Goal: Task Accomplishment & Management: Manage account settings

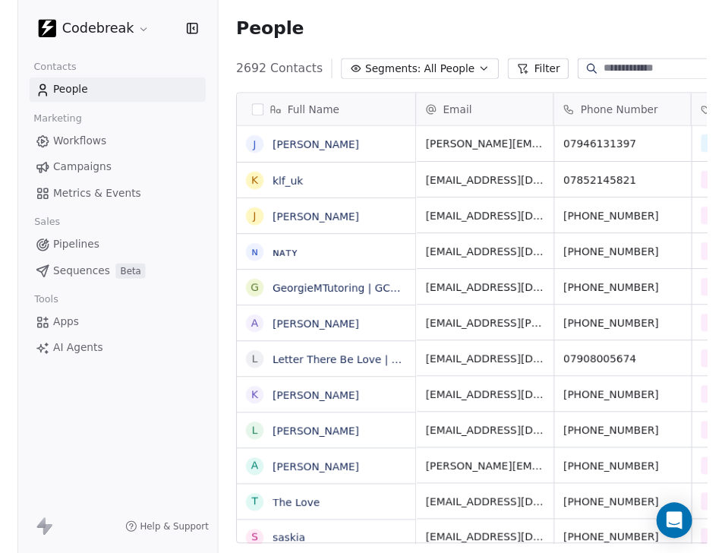
scroll to position [486, 639]
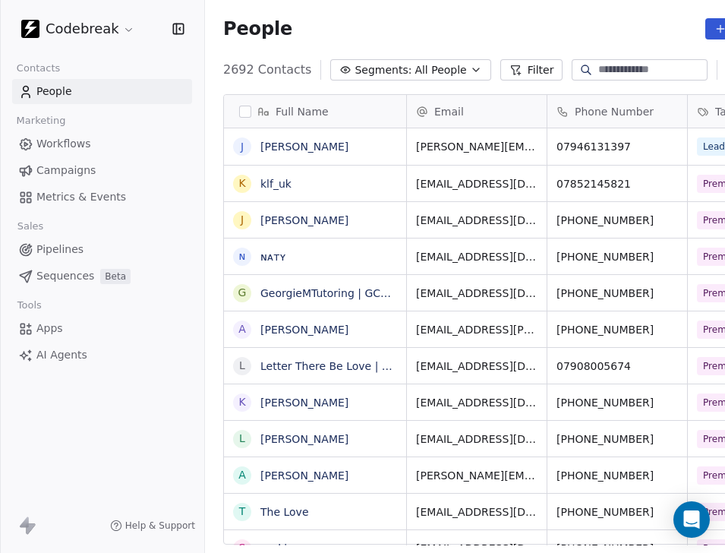
click at [633, 23] on div "People Add Contacts" at bounding box center [517, 28] width 589 height 21
click at [623, 71] on input at bounding box center [651, 69] width 106 height 15
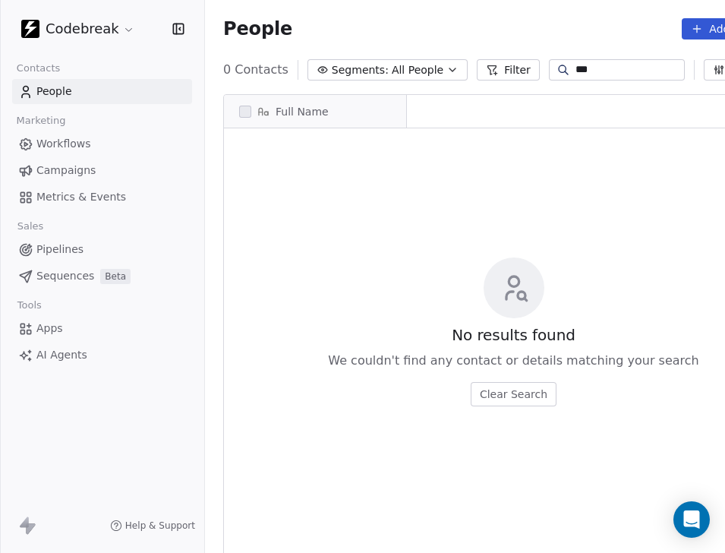
scroll to position [486, 617]
type input "*"
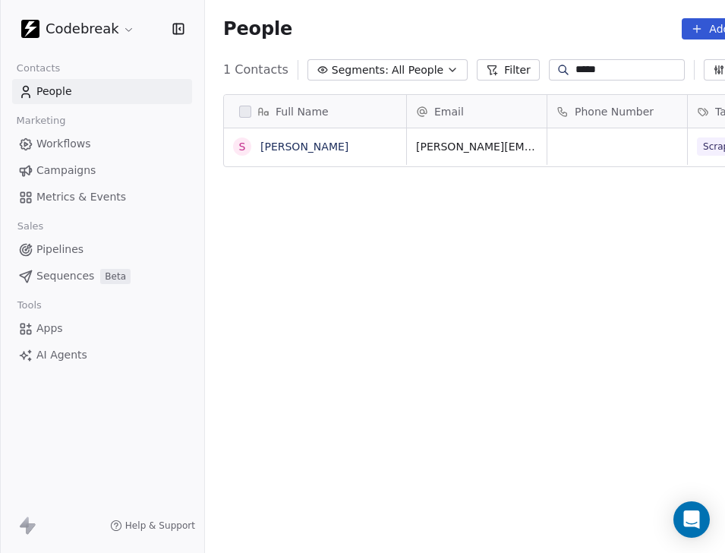
scroll to position [0, 0]
drag, startPoint x: 616, startPoint y: 74, endPoint x: 516, endPoint y: 75, distance: 99.5
click at [516, 75] on div "1 Contacts Segments: All People Filter ***** Edit View" at bounding box center [506, 70] width 603 height 24
type input "*****"
click at [588, 296] on div "Full Name S [PERSON_NAME] Email Phone Number Tags Country Website Job Title [PE…" at bounding box center [506, 325] width 603 height 487
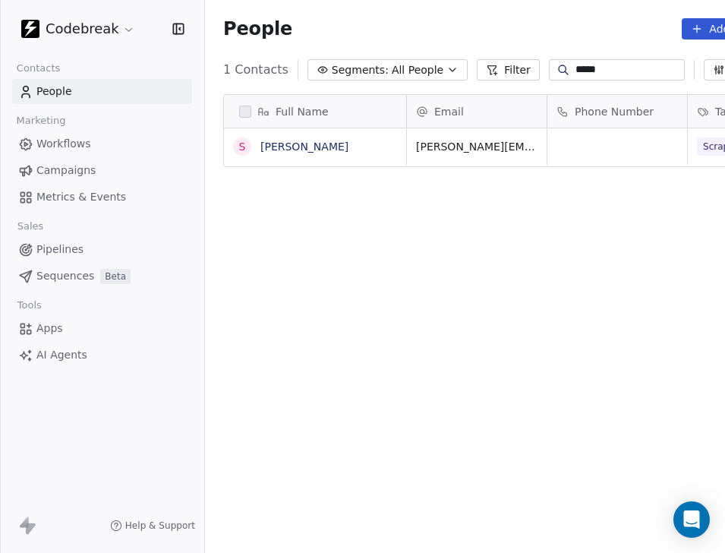
drag, startPoint x: 643, startPoint y: 75, endPoint x: 537, endPoint y: 76, distance: 106.3
click at [549, 76] on div "*****" at bounding box center [617, 69] width 136 height 21
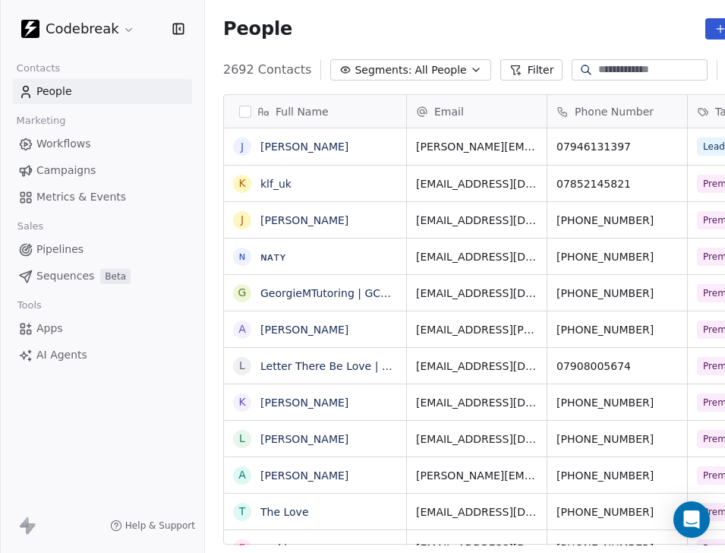
scroll to position [486, 639]
click at [83, 137] on span "Workflows" at bounding box center [63, 144] width 55 height 16
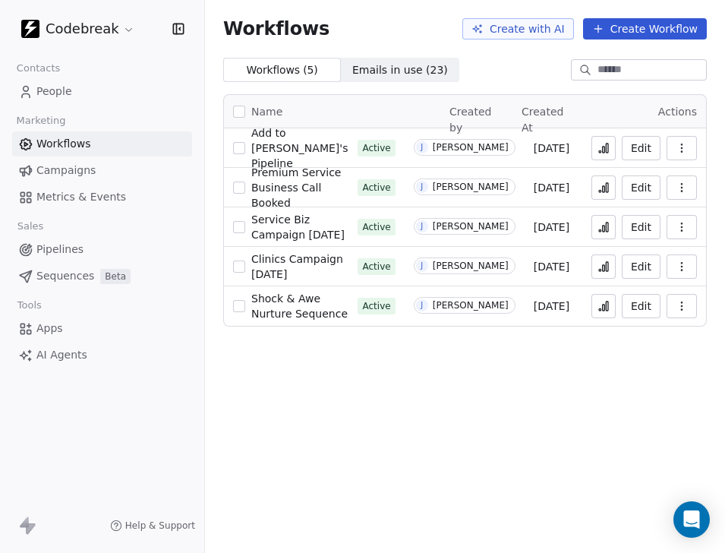
click at [393, 81] on span "Emails in use ( 23 ) Emails in use ( 23 )" at bounding box center [400, 70] width 118 height 24
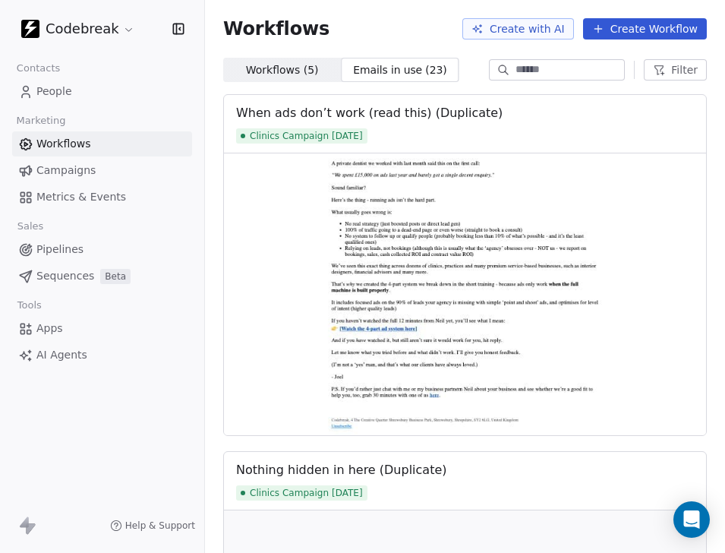
click at [301, 78] on span "Workflows ( 5 ) Workflows ( 5 )" at bounding box center [282, 70] width 118 height 24
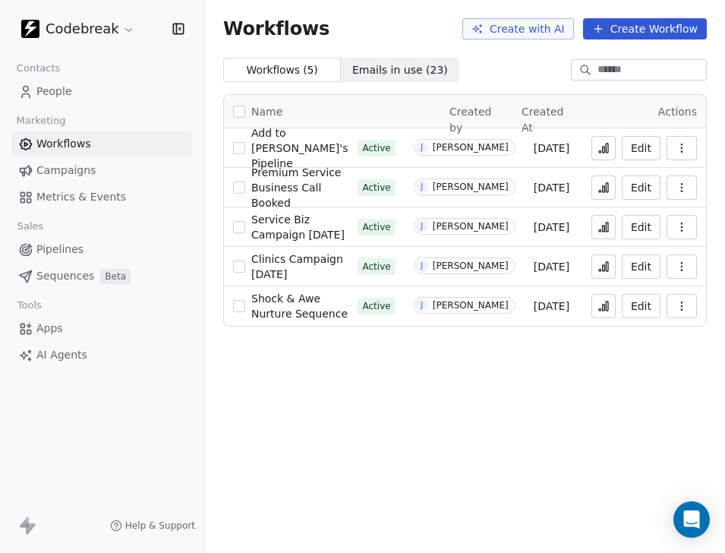
click at [92, 175] on span "Campaigns" at bounding box center [65, 170] width 59 height 16
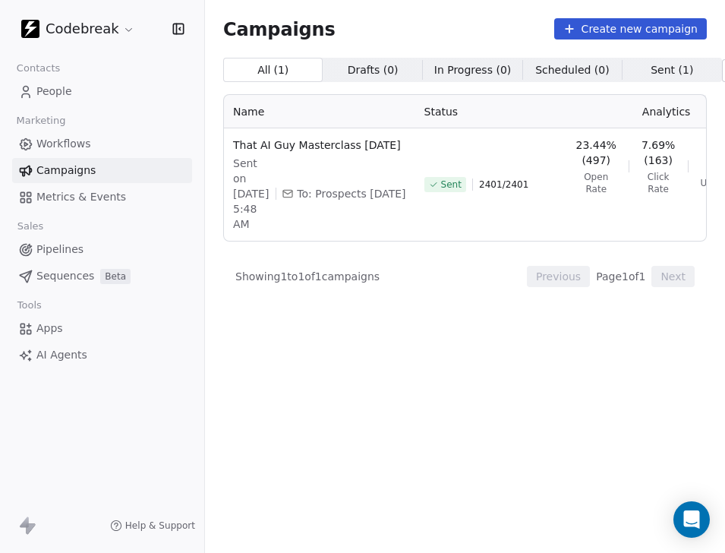
click at [87, 203] on span "Metrics & Events" at bounding box center [81, 197] width 90 height 16
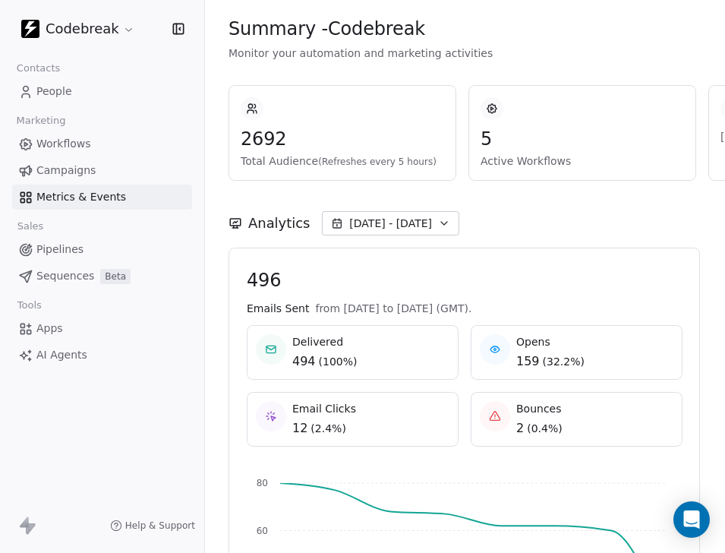
scroll to position [0, 1]
click at [58, 246] on span "Pipelines" at bounding box center [59, 249] width 47 height 16
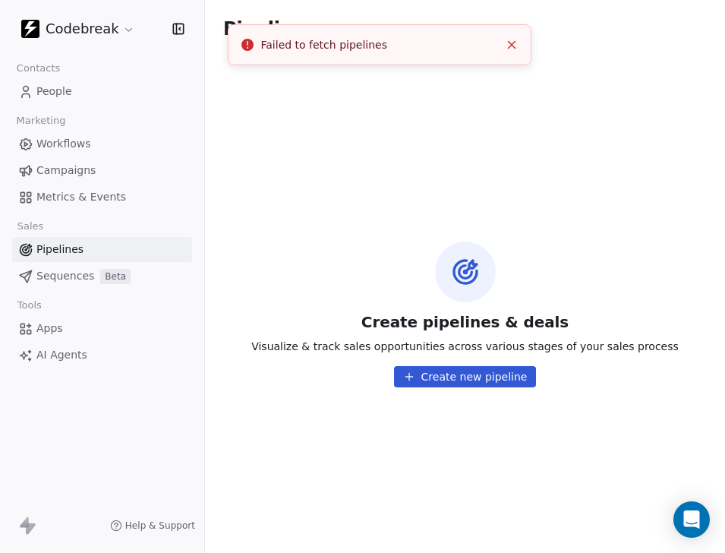
click at [509, 46] on icon "Close toast" at bounding box center [512, 45] width 14 height 14
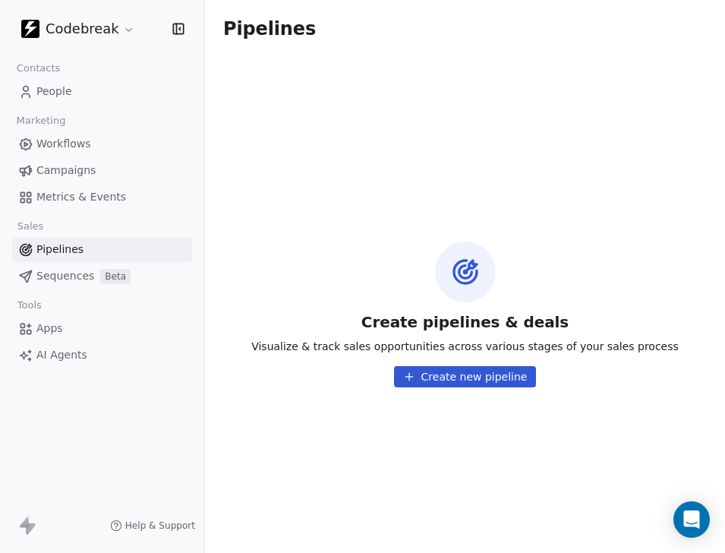
click at [72, 278] on span "Sequences" at bounding box center [65, 276] width 58 height 16
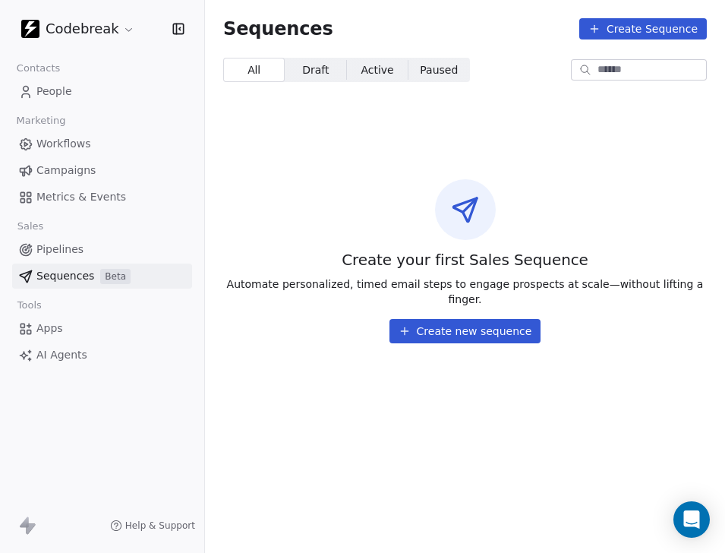
click at [70, 257] on link "Pipelines" at bounding box center [102, 249] width 180 height 25
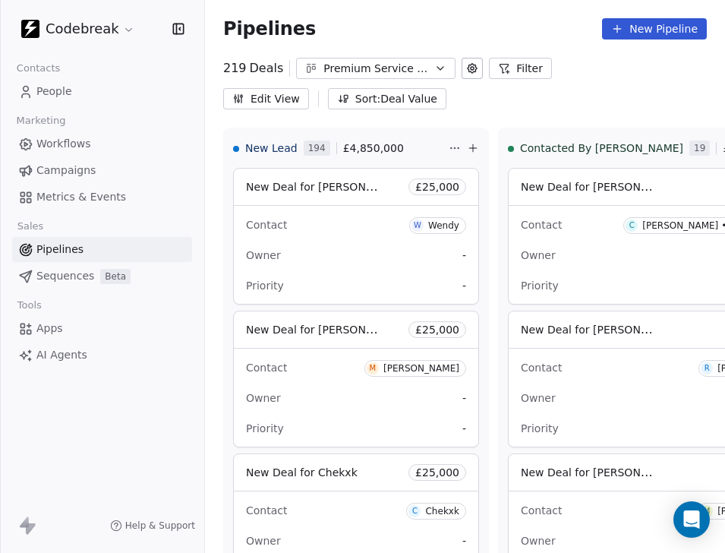
click at [87, 94] on link "People" at bounding box center [102, 91] width 180 height 25
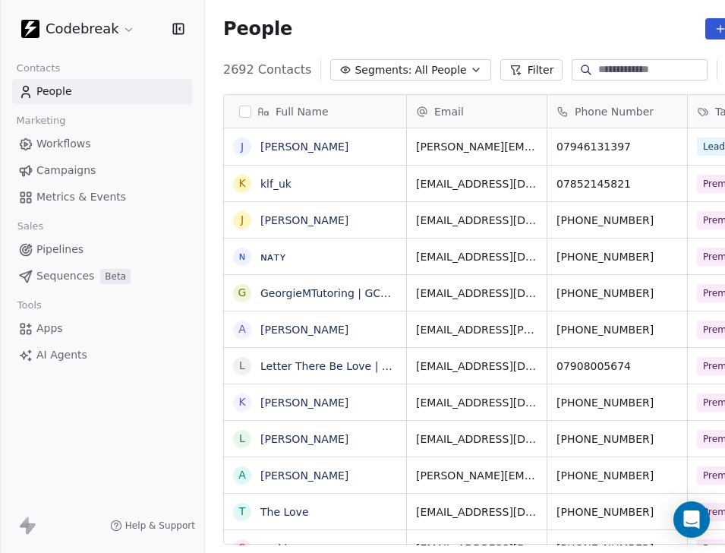
scroll to position [486, 639]
click at [629, 74] on input at bounding box center [651, 69] width 106 height 15
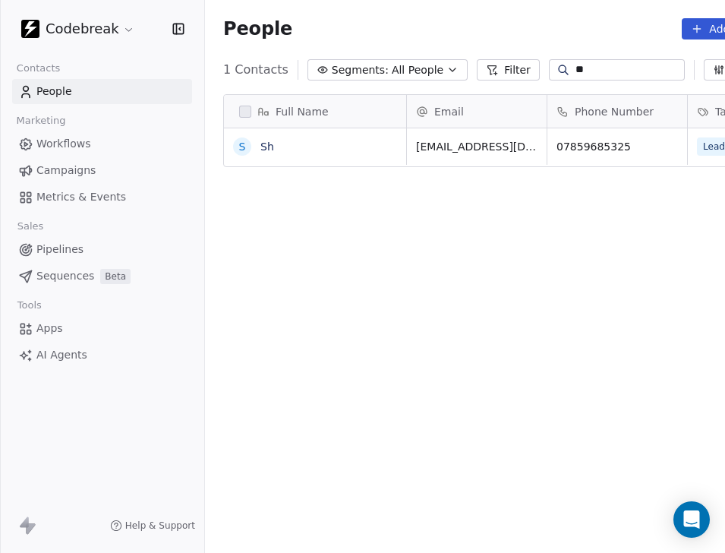
scroll to position [486, 615]
type input "*"
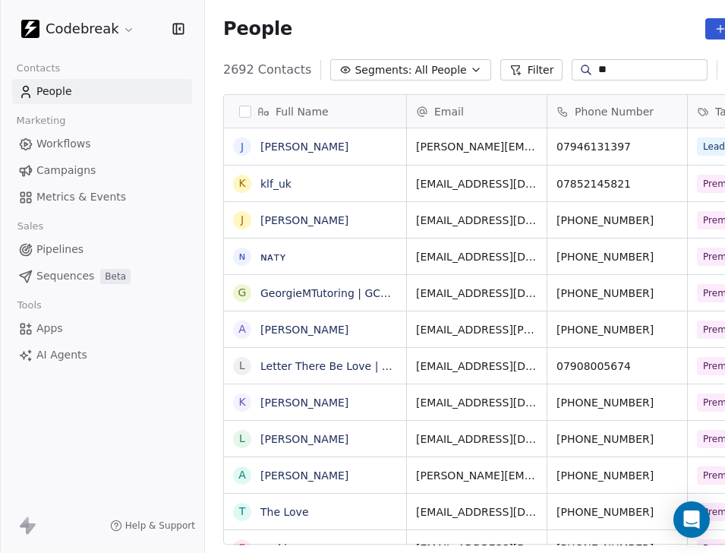
type input "*"
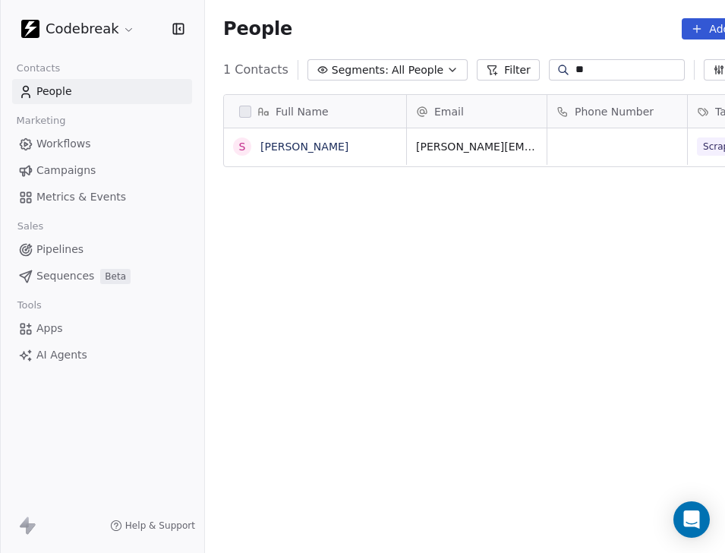
type input "*"
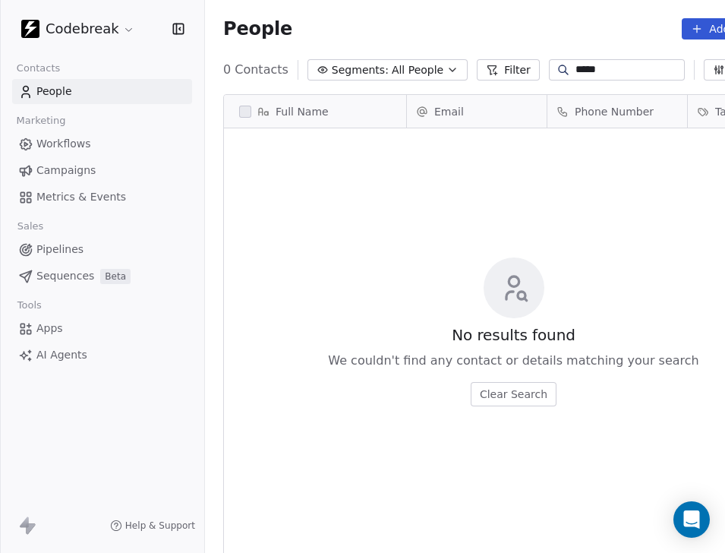
scroll to position [0, 0]
type input "*"
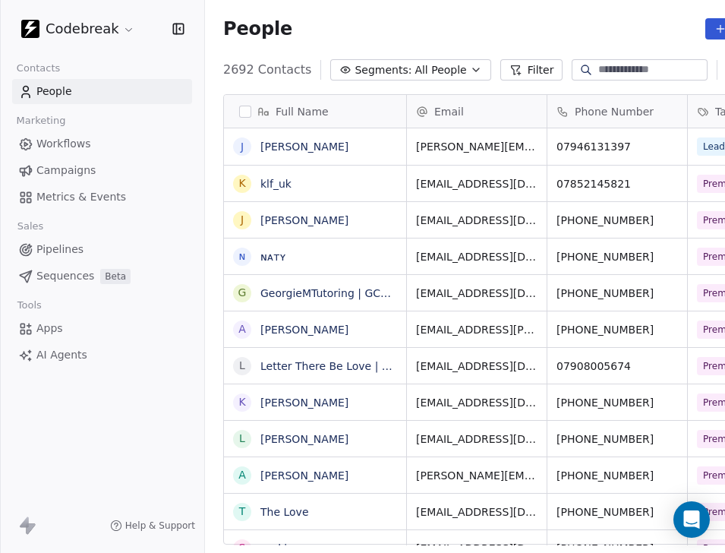
paste input "**********"
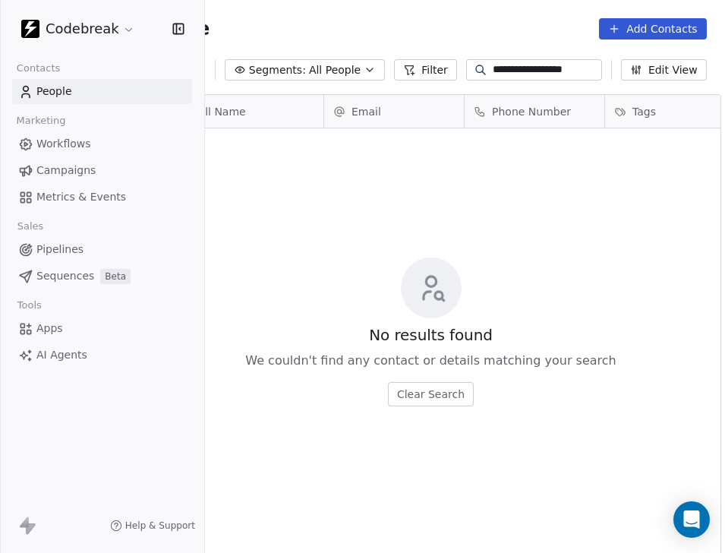
scroll to position [0, 97]
type input "**********"
click at [652, 29] on button "Add Contacts" at bounding box center [652, 28] width 107 height 21
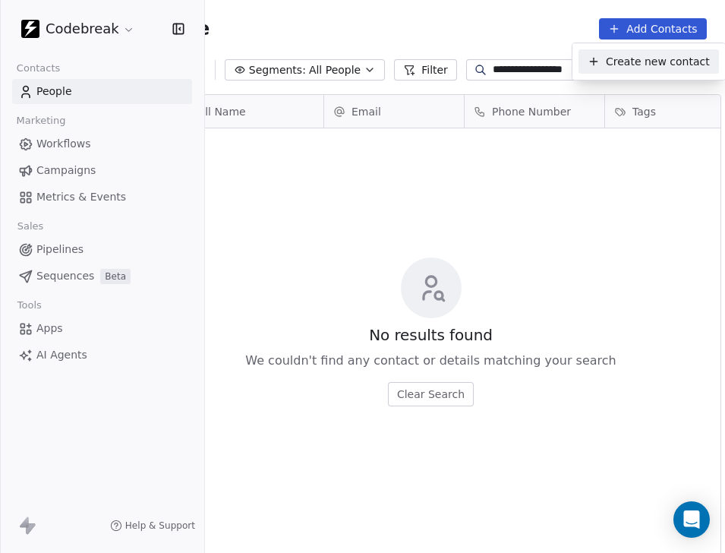
click at [644, 56] on span "Create new contact" at bounding box center [658, 62] width 104 height 16
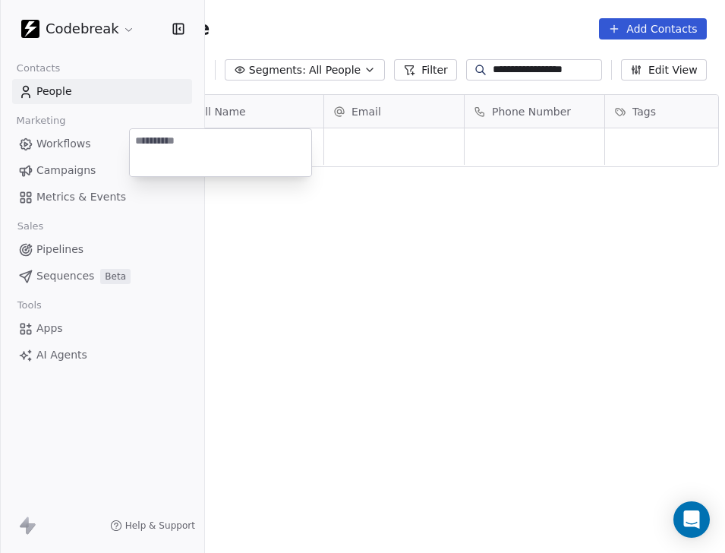
click at [224, 153] on textarea at bounding box center [220, 152] width 181 height 47
type textarea "**"
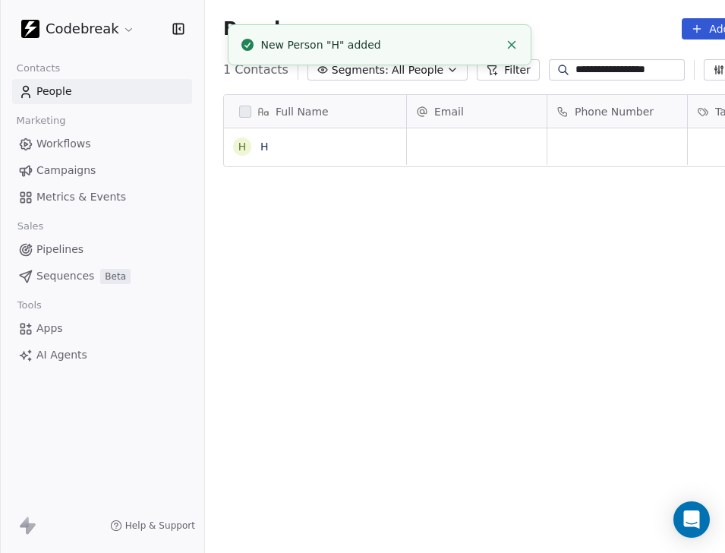
scroll to position [0, 0]
click at [513, 45] on icon "Close toast" at bounding box center [512, 45] width 14 height 14
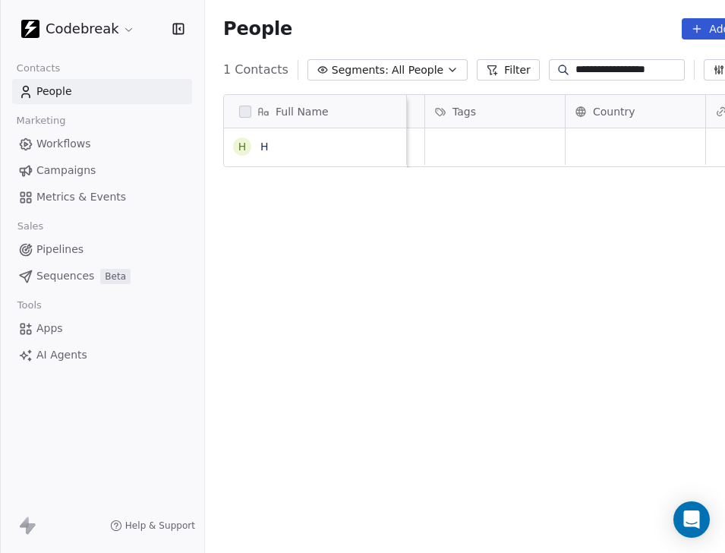
scroll to position [0, 106]
click at [262, 146] on link "H" at bounding box center [264, 146] width 8 height 12
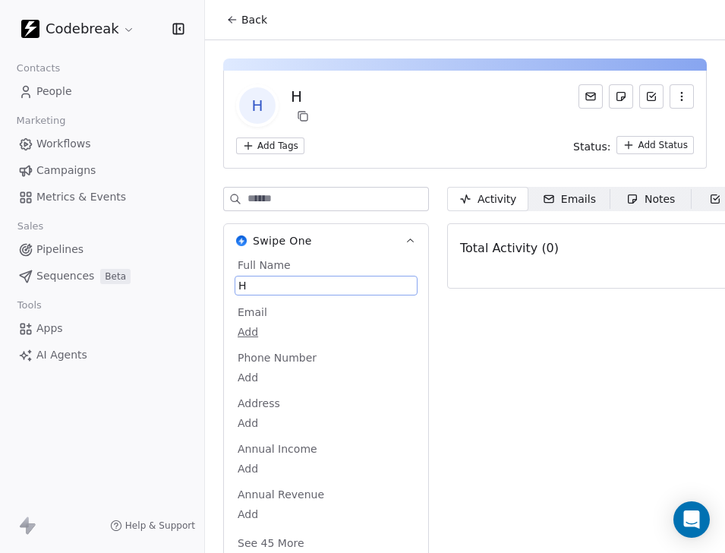
click at [241, 281] on span "H" at bounding box center [325, 285] width 175 height 15
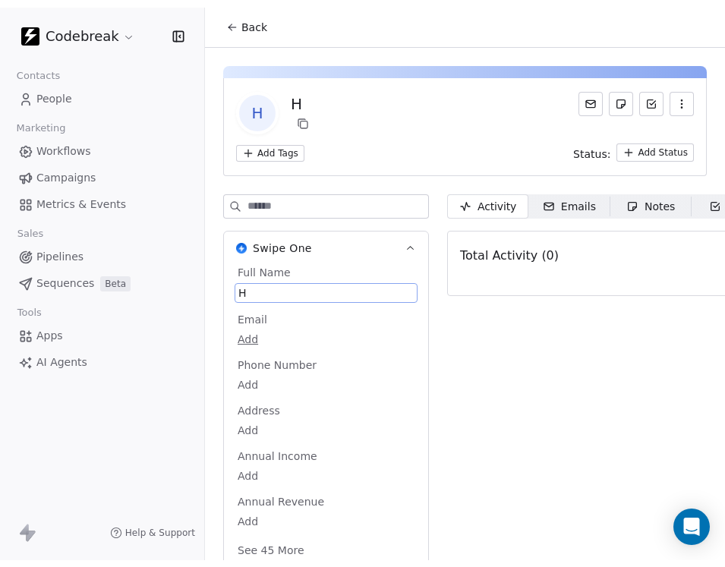
scroll to position [9, 0]
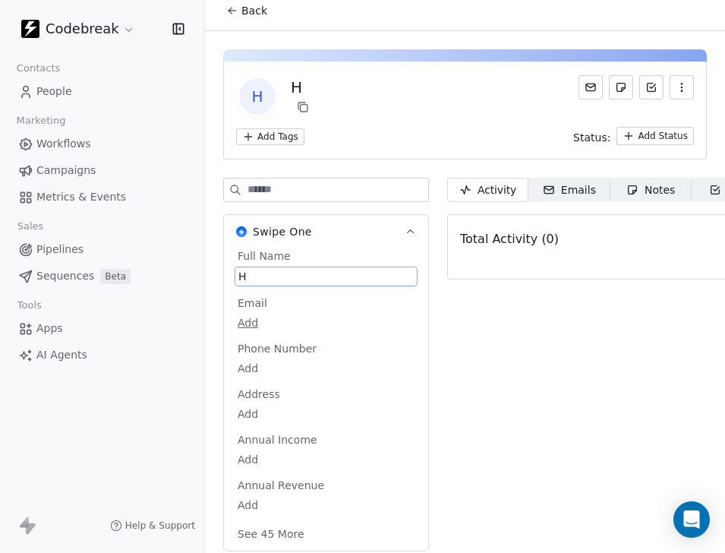
click at [289, 279] on span "H" at bounding box center [325, 276] width 175 height 15
drag, startPoint x: 277, startPoint y: 279, endPoint x: 189, endPoint y: 285, distance: 88.3
click at [189, 285] on div "Codebreak Contacts People Marketing Workflows Campaigns Metrics & Events Sales …" at bounding box center [362, 276] width 725 height 553
click at [258, 278] on span "H" at bounding box center [325, 276] width 175 height 15
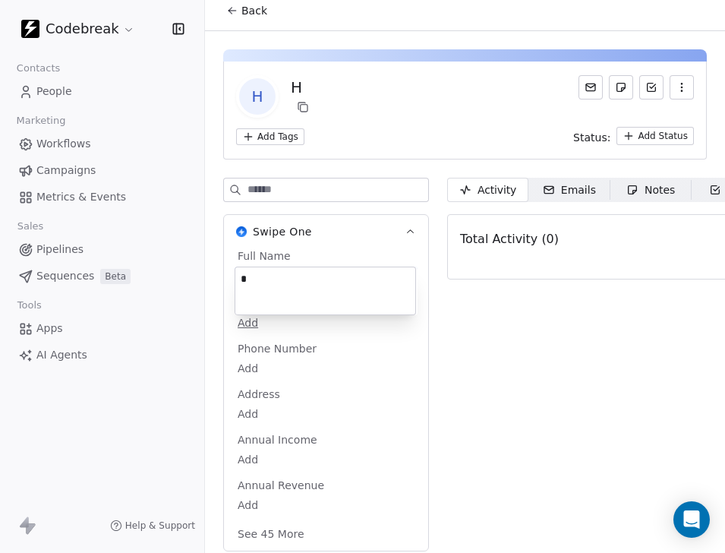
click at [258, 278] on textarea "*" at bounding box center [325, 290] width 180 height 47
type textarea "*"
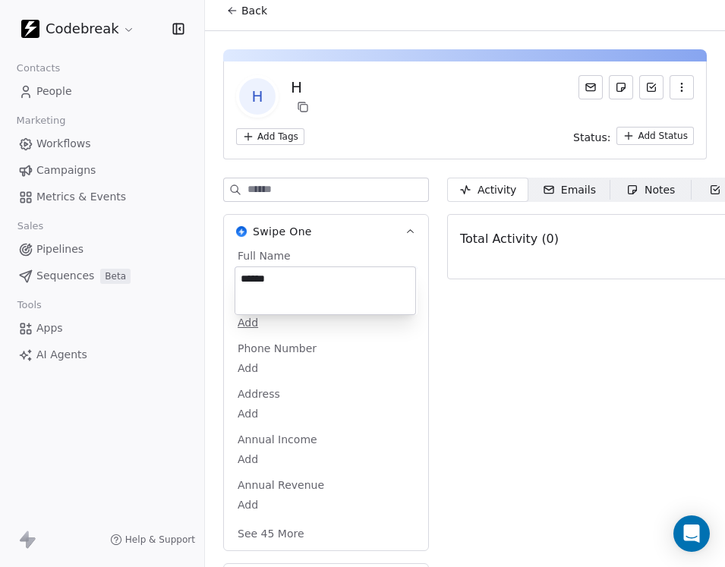
paste textarea "*******"
type textarea "**********"
click at [472, 373] on html "**********" at bounding box center [362, 283] width 725 height 567
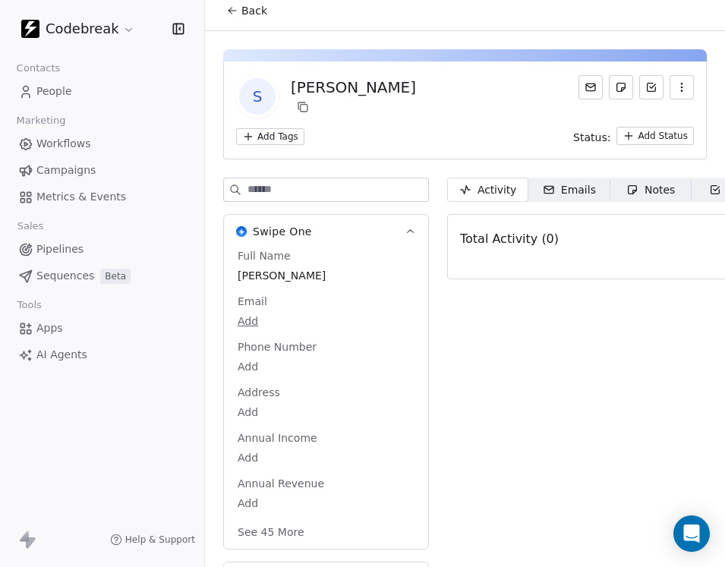
click at [247, 325] on html "Codebreak Contacts People Marketing Workflows Campaigns Metrics & Events Sales …" at bounding box center [362, 283] width 725 height 567
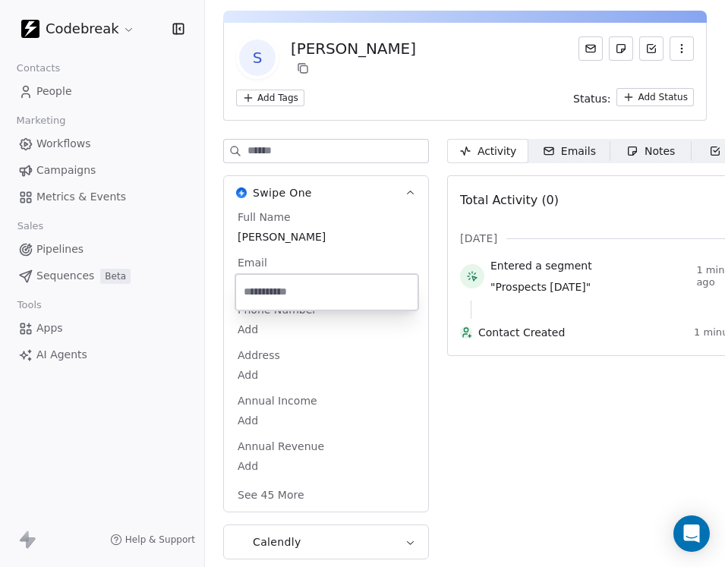
paste input "**********"
type input "**********"
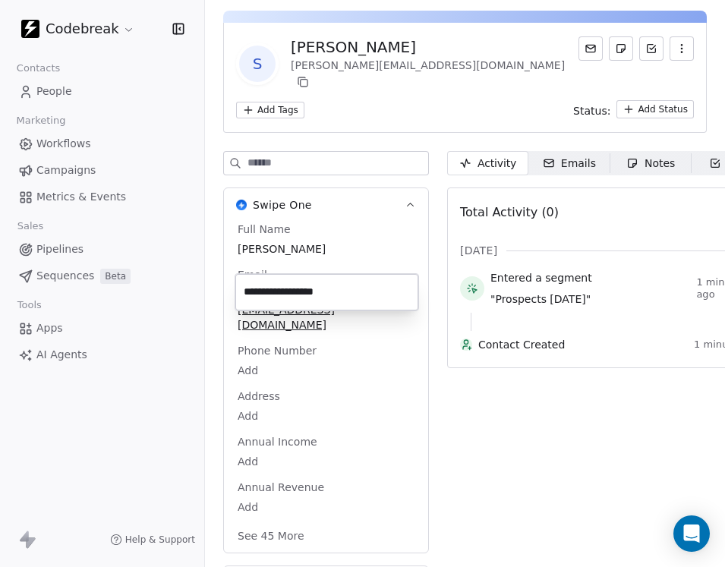
click at [531, 463] on html "**********" at bounding box center [362, 283] width 725 height 567
click at [250, 332] on body "Codebreak Contacts People Marketing Workflows Campaigns Metrics & Events Sales …" at bounding box center [362, 283] width 725 height 567
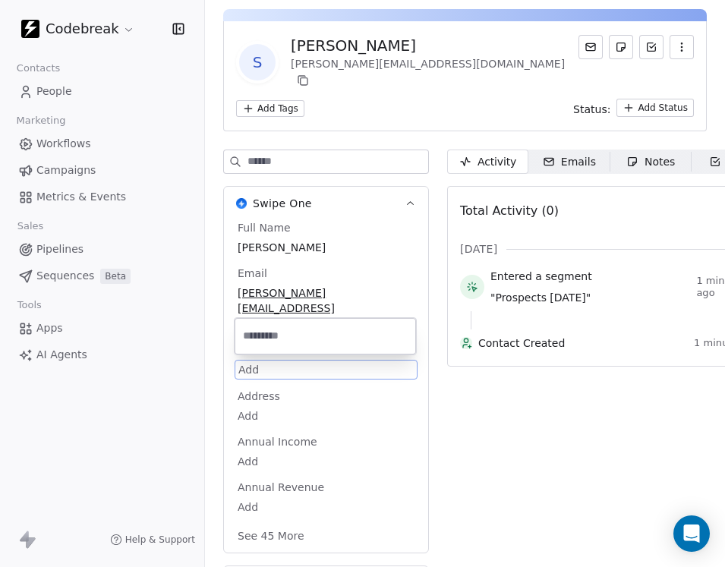
type input "**********"
click at [543, 470] on html "**********" at bounding box center [362, 283] width 725 height 567
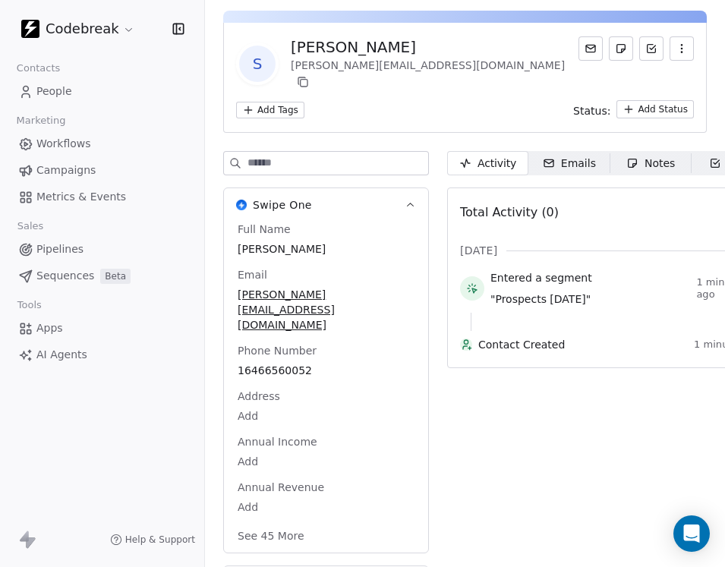
scroll to position [0, 0]
click at [276, 522] on button "See 45 More" at bounding box center [271, 535] width 85 height 27
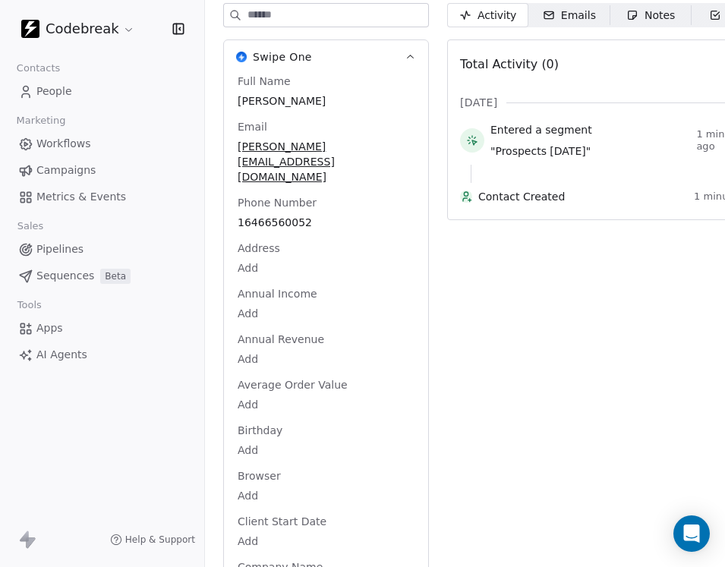
click at [245, 407] on body "Codebreak Contacts People Marketing Workflows Campaigns Metrics & Events Sales …" at bounding box center [362, 283] width 725 height 567
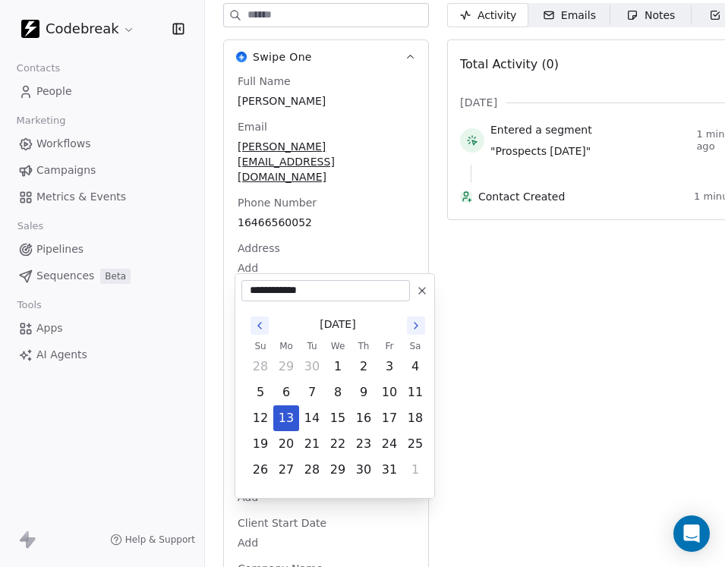
scroll to position [321, 0]
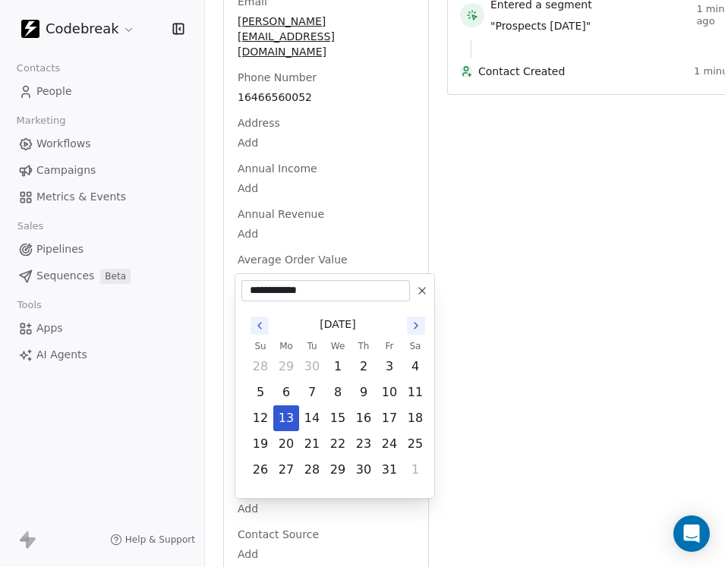
click at [299, 290] on input "**********" at bounding box center [325, 290] width 162 height 15
click at [257, 291] on input "**********" at bounding box center [325, 290] width 162 height 15
click at [261, 323] on icon "Go to the Previous Month" at bounding box center [259, 326] width 3 height 6
click at [353, 325] on span "[DATE]" at bounding box center [338, 325] width 36 height 16
click at [258, 327] on icon "Go to the Previous Month" at bounding box center [260, 326] width 12 height 12
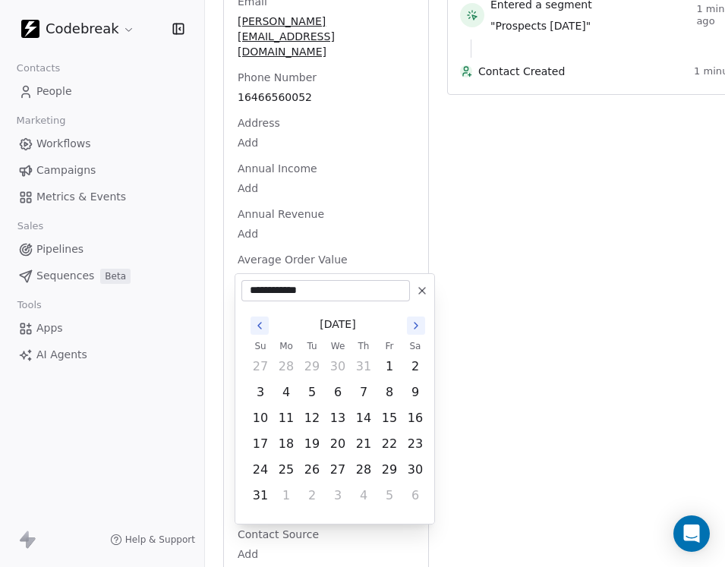
click at [258, 327] on icon "Go to the Previous Month" at bounding box center [260, 326] width 12 height 12
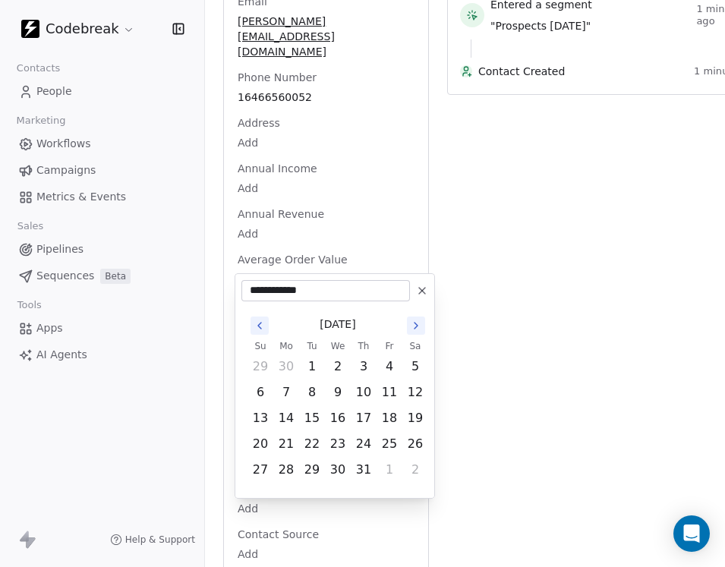
click at [258, 327] on icon "Go to the Previous Month" at bounding box center [260, 326] width 12 height 12
click at [340, 443] on button "25" at bounding box center [338, 444] width 24 height 24
type input "**********"
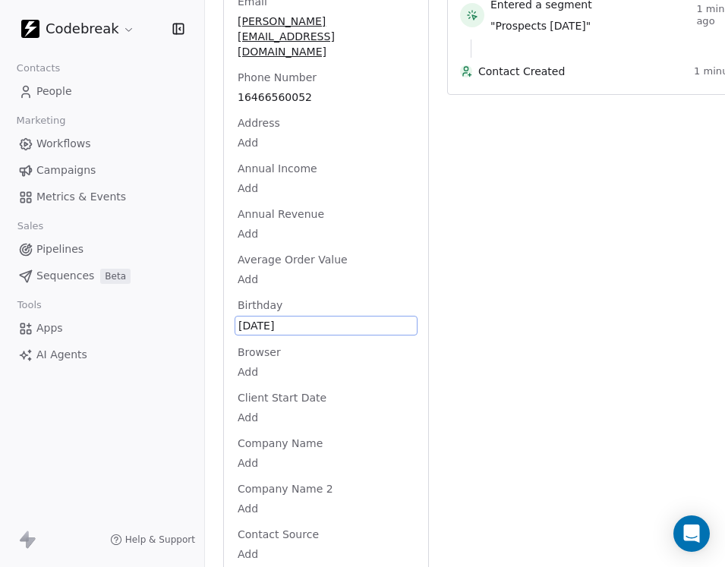
click at [363, 318] on span "[DATE]" at bounding box center [325, 325] width 175 height 15
click at [285, 318] on span "[DATE]" at bounding box center [325, 325] width 175 height 15
click at [328, 318] on span "[DATE]" at bounding box center [325, 325] width 175 height 15
click at [295, 317] on span "[DATE]" at bounding box center [326, 324] width 177 height 15
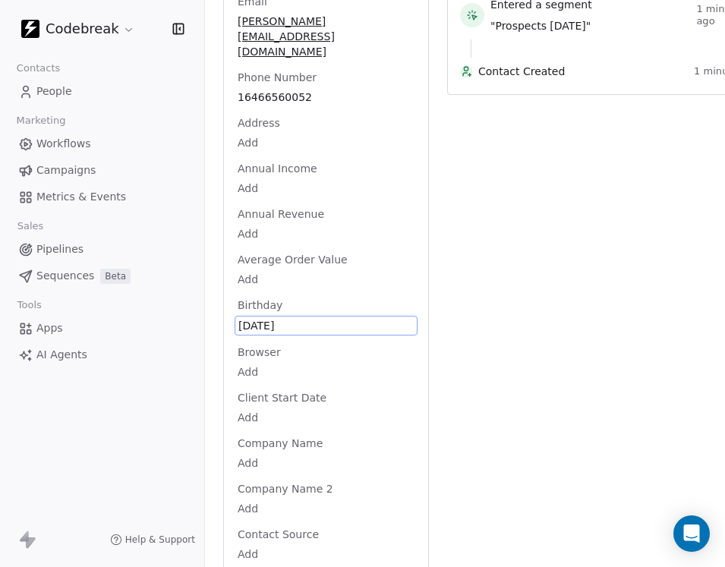
click at [295, 318] on span "[DATE]" at bounding box center [325, 325] width 175 height 15
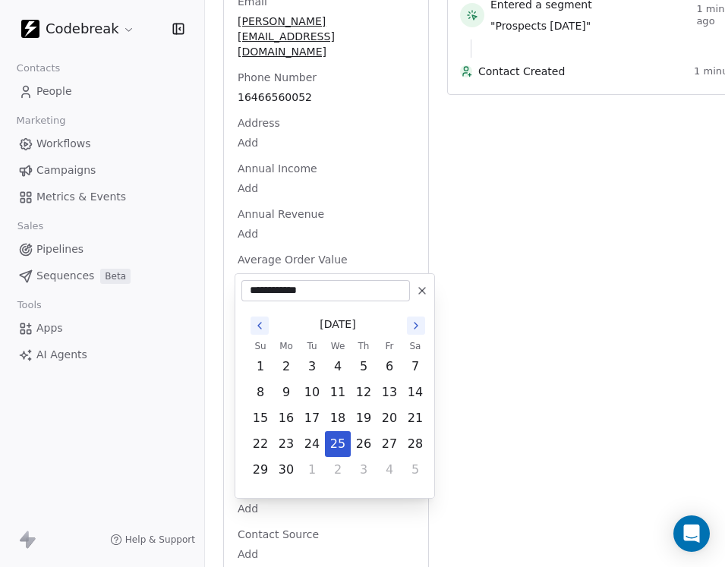
click at [295, 285] on input "**********" at bounding box center [325, 290] width 162 height 15
click at [351, 330] on span "[DATE]" at bounding box center [338, 325] width 36 height 16
click at [355, 329] on span "[DATE]" at bounding box center [338, 325] width 36 height 16
click at [423, 329] on button "Go to the Next Month" at bounding box center [416, 326] width 18 height 18
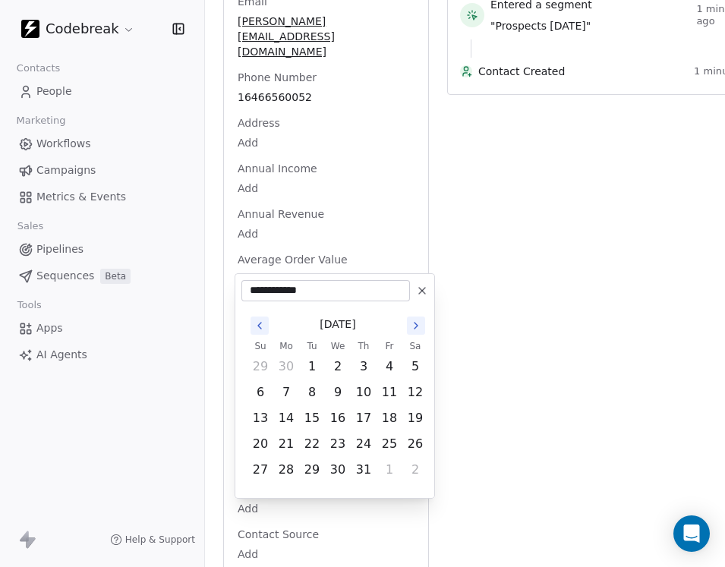
click at [269, 329] on div "[DATE]" at bounding box center [338, 325] width 181 height 28
drag, startPoint x: 352, startPoint y: 330, endPoint x: 402, endPoint y: 339, distance: 50.2
click at [374, 326] on div "[DATE]" at bounding box center [338, 325] width 181 height 28
drag, startPoint x: 367, startPoint y: 326, endPoint x: 351, endPoint y: 326, distance: 16.7
click at [351, 326] on div "[DATE]" at bounding box center [338, 325] width 181 height 28
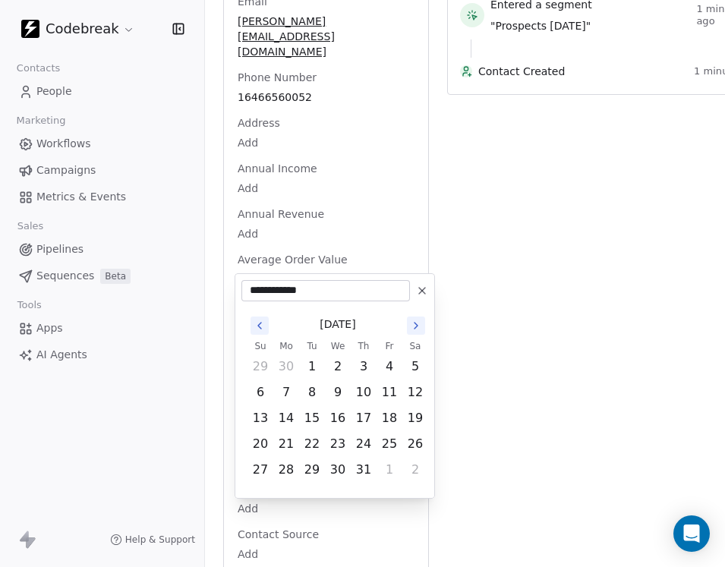
click at [351, 326] on span "[DATE]" at bounding box center [338, 325] width 36 height 16
click at [547, 232] on html "Codebreak Contacts People Marketing Workflows Campaigns Metrics & Events Sales …" at bounding box center [362, 283] width 725 height 567
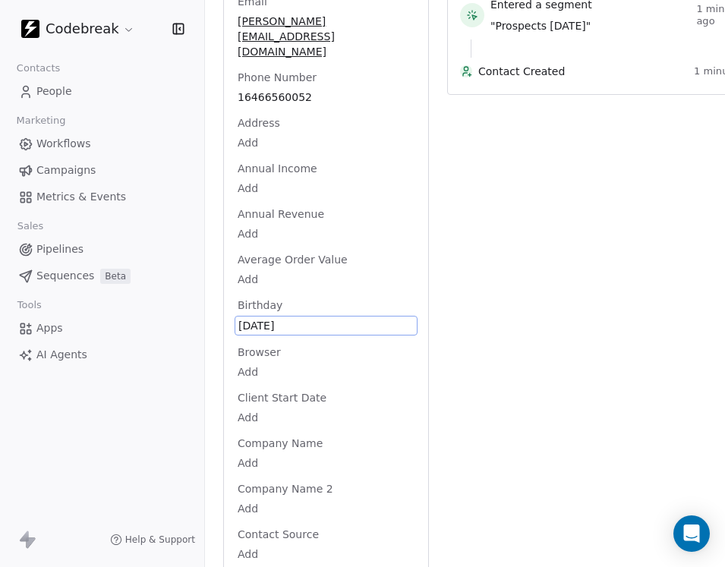
click at [318, 318] on span "[DATE]" at bounding box center [325, 325] width 175 height 15
click at [294, 318] on span "[DATE]" at bounding box center [325, 325] width 175 height 15
click at [317, 318] on span "[DATE]" at bounding box center [325, 325] width 175 height 15
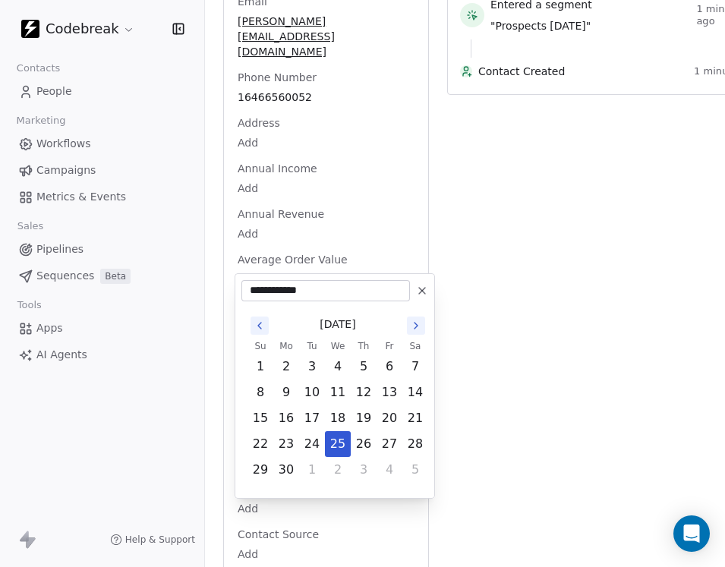
click at [326, 289] on input "**********" at bounding box center [325, 290] width 162 height 15
type input "**********"
click at [575, 352] on html "Codebreak Contacts People Marketing Workflows Campaigns Metrics & Events Sales …" at bounding box center [362, 283] width 725 height 567
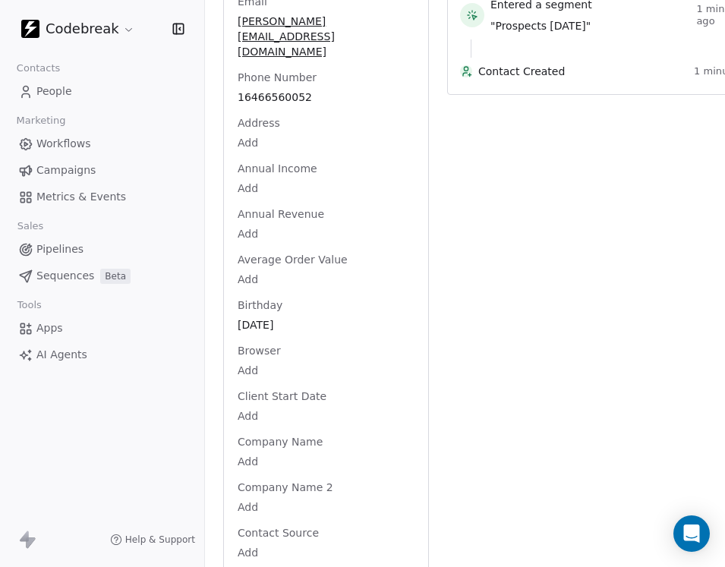
scroll to position [339, 1]
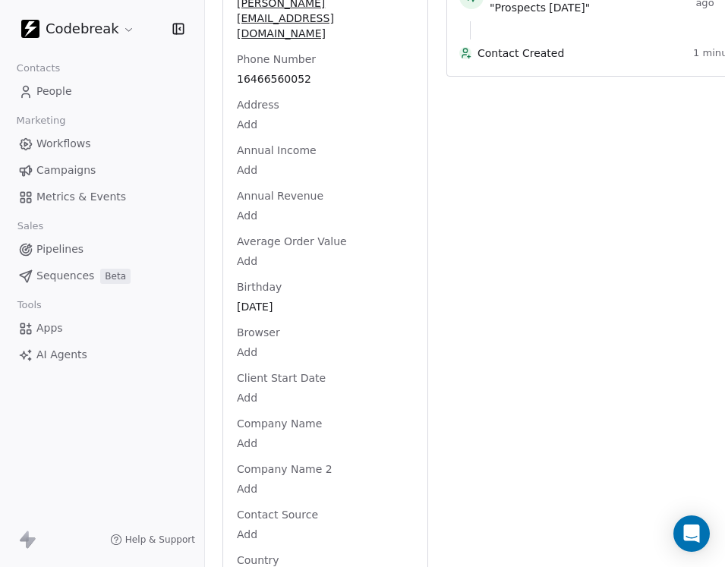
click at [259, 359] on body "Codebreak Contacts People Marketing Workflows Campaigns Metrics & Events Sales …" at bounding box center [362, 283] width 725 height 567
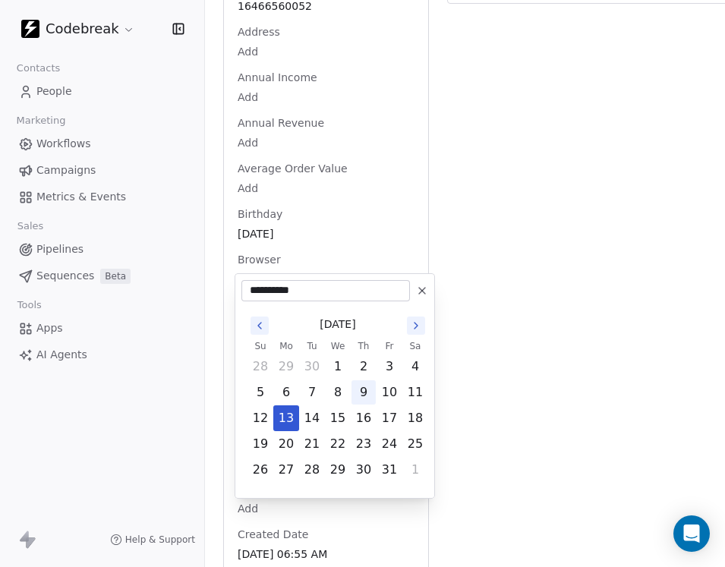
click at [369, 388] on button "9" at bounding box center [364, 392] width 24 height 24
type input "**********"
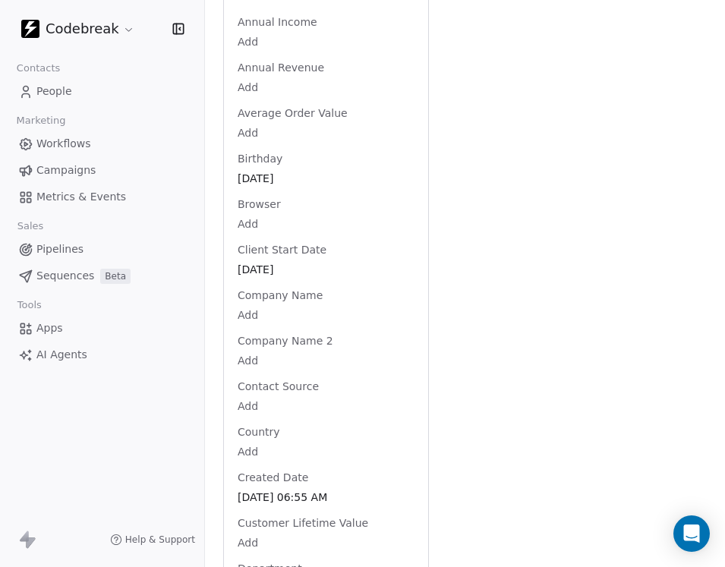
scroll to position [470, 0]
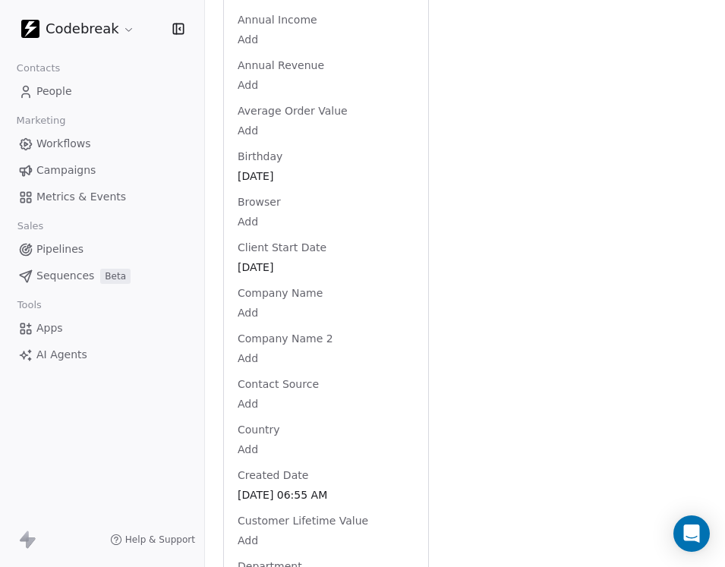
click at [251, 267] on html "Codebreak Contacts People Marketing Workflows Campaigns Metrics & Events Sales …" at bounding box center [362, 283] width 725 height 567
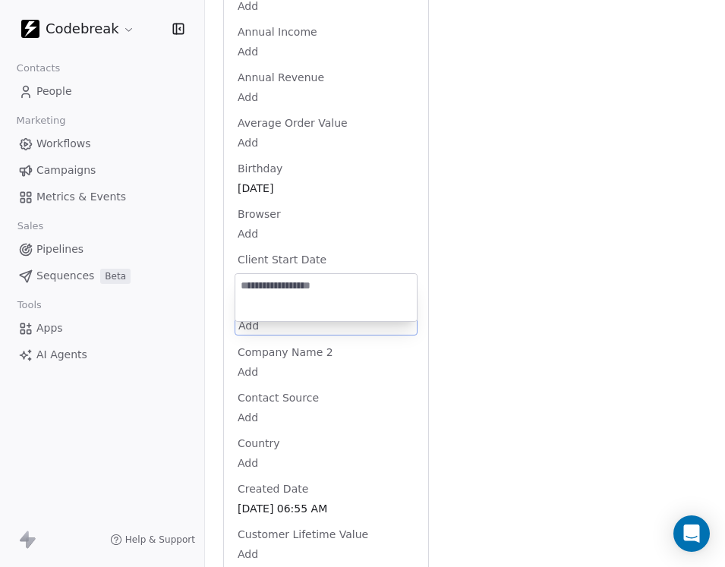
type textarea "*"
type textarea "********"
click at [511, 415] on html "Codebreak Contacts People Marketing Workflows Campaigns Metrics & Events Sales …" at bounding box center [362, 283] width 725 height 567
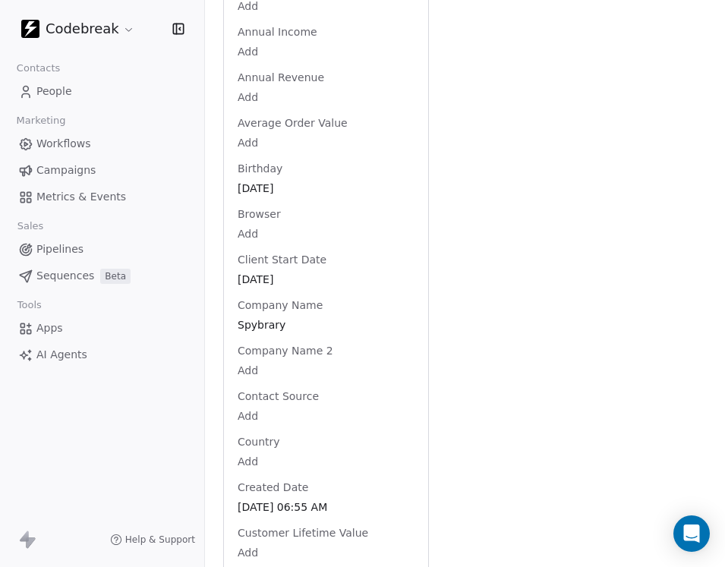
scroll to position [499, 0]
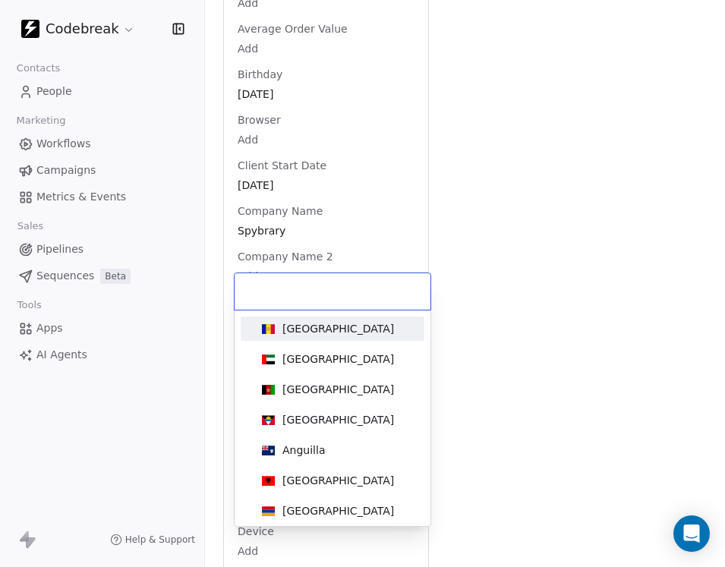
click at [252, 325] on body "Codebreak Contacts People Marketing Workflows Campaigns Metrics & Events Sales …" at bounding box center [362, 283] width 725 height 567
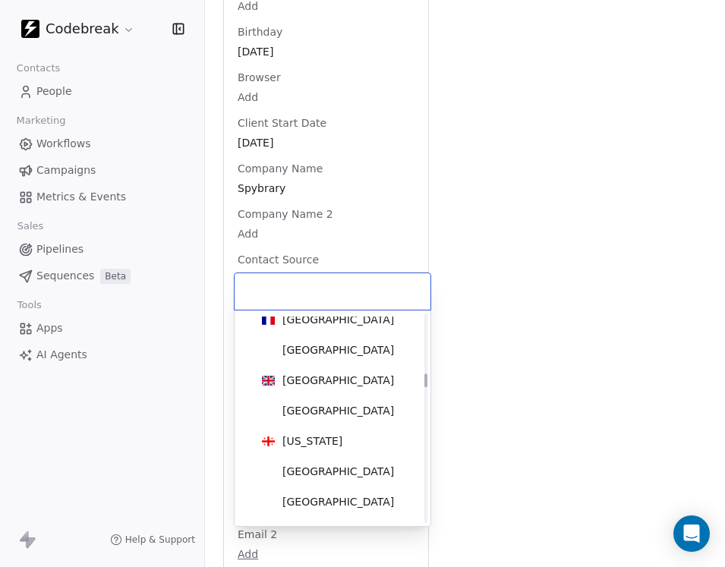
scroll to position [2273, 0]
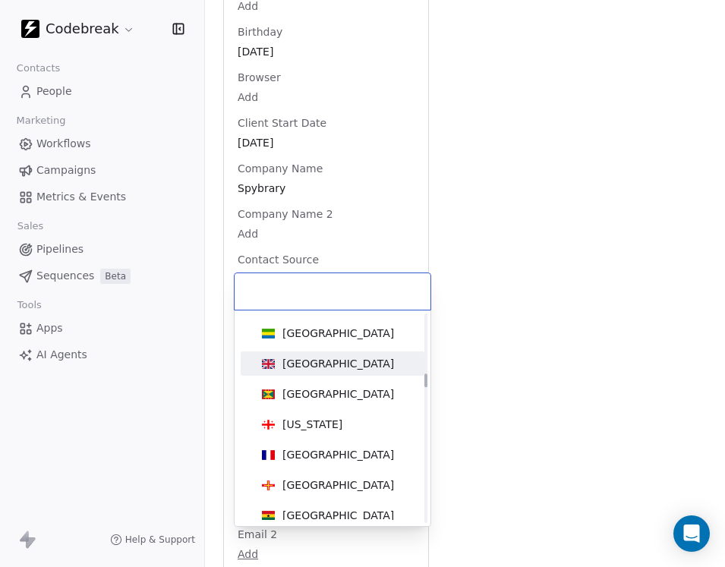
click at [326, 370] on div "[GEOGRAPHIC_DATA]" at bounding box center [338, 363] width 112 height 15
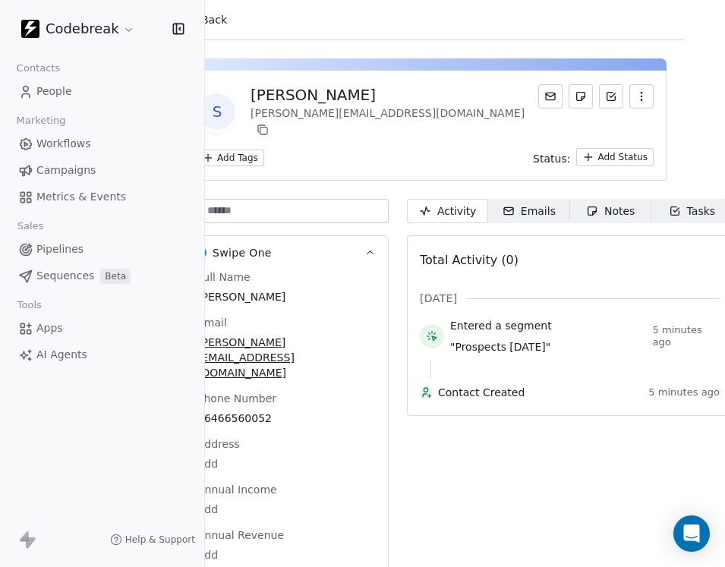
scroll to position [0, 39]
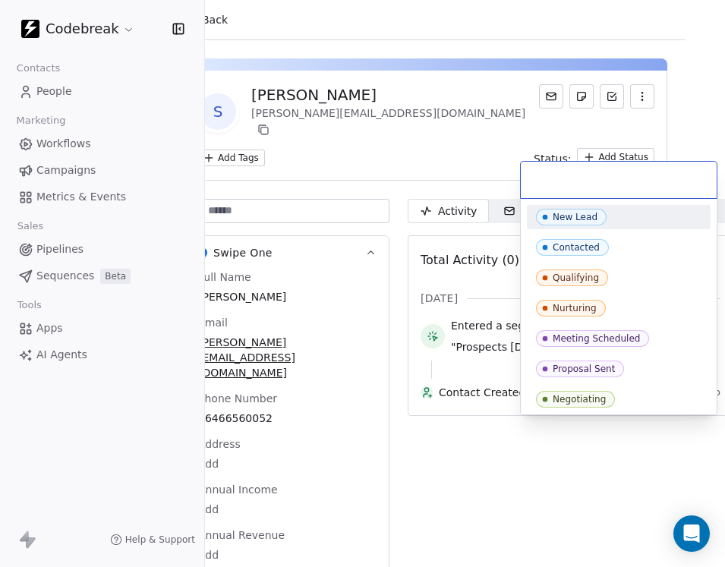
click at [629, 149] on html "Codebreak Contacts People Marketing Workflows Campaigns Metrics & Events Sales …" at bounding box center [362, 283] width 725 height 567
click at [637, 435] on html "Codebreak Contacts People Marketing Workflows Campaigns Metrics & Events Sales …" at bounding box center [362, 283] width 725 height 567
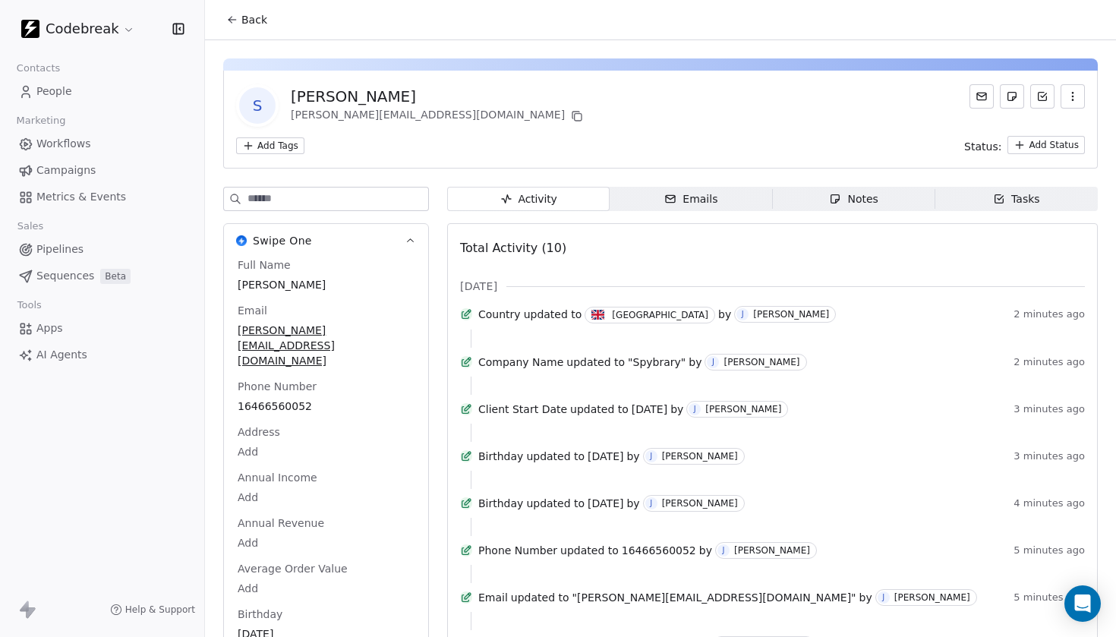
scroll to position [0, 0]
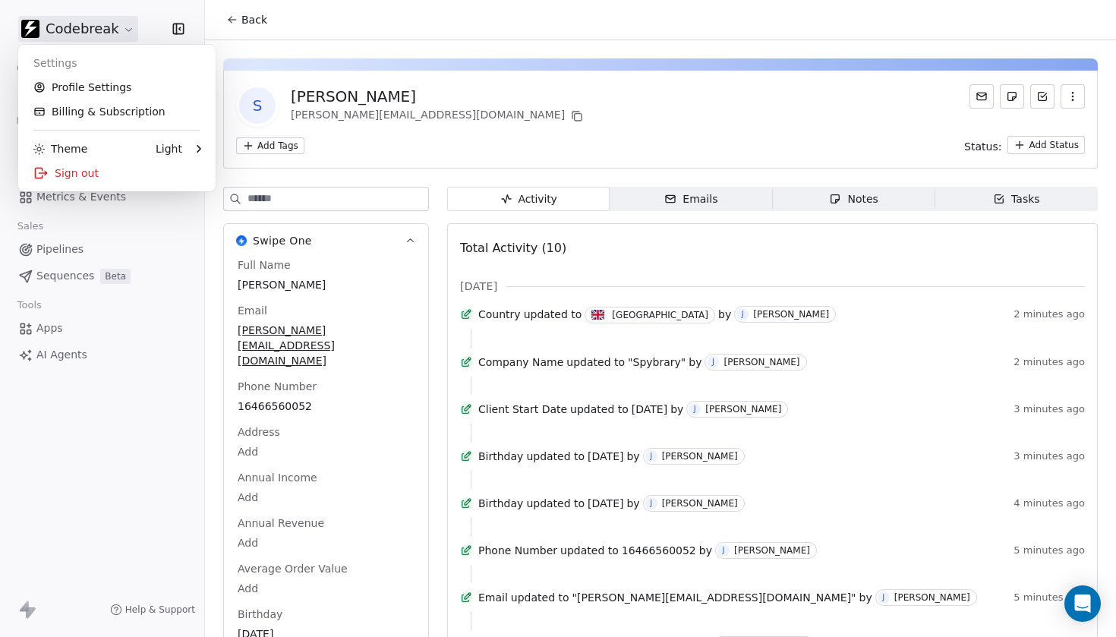
click at [125, 22] on html "Codebreak Contacts People Marketing Workflows Campaigns Metrics & Events Sales …" at bounding box center [558, 318] width 1116 height 637
click at [93, 88] on link "Profile Settings" at bounding box center [116, 87] width 185 height 24
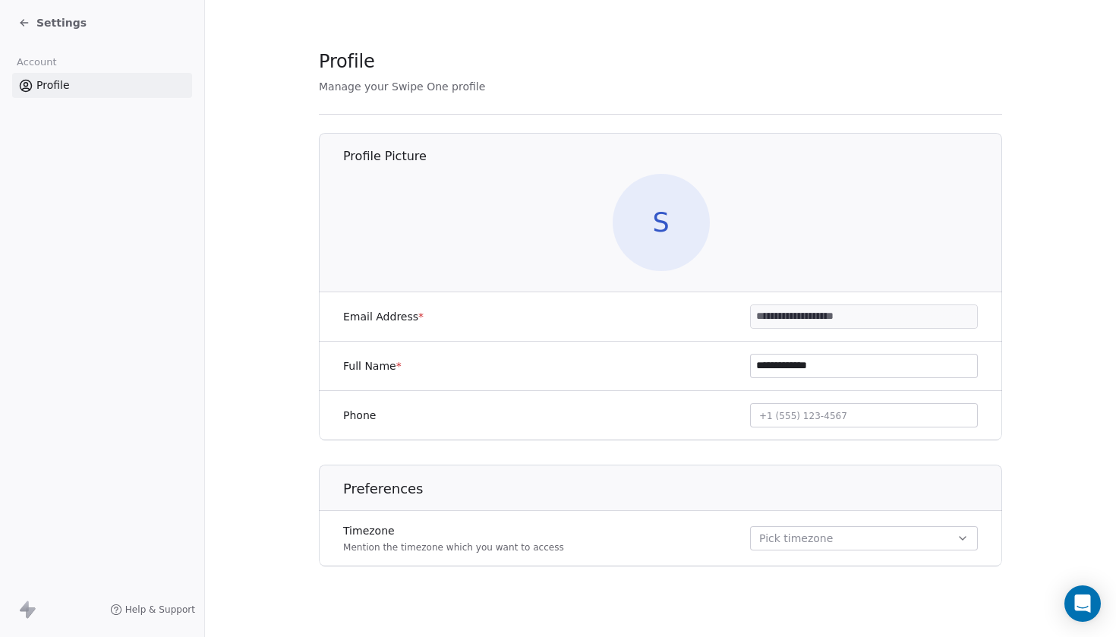
click at [829, 318] on input "**********" at bounding box center [864, 316] width 226 height 23
click at [46, 22] on span "Settings" at bounding box center [61, 22] width 50 height 15
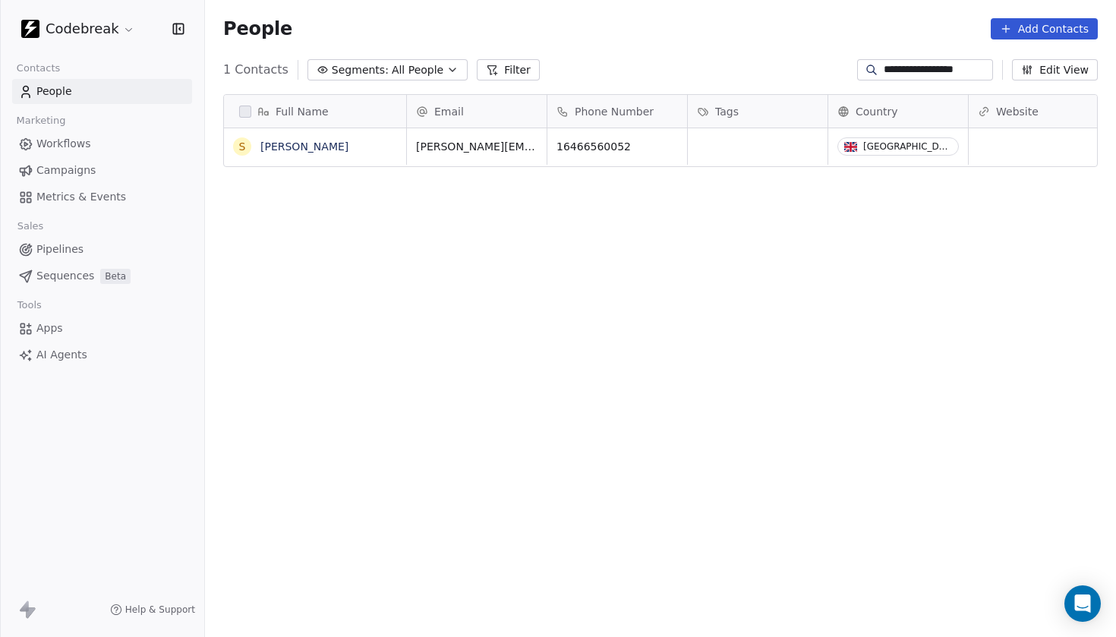
scroll to position [561, 911]
click at [296, 150] on link "[PERSON_NAME]" at bounding box center [304, 146] width 88 height 12
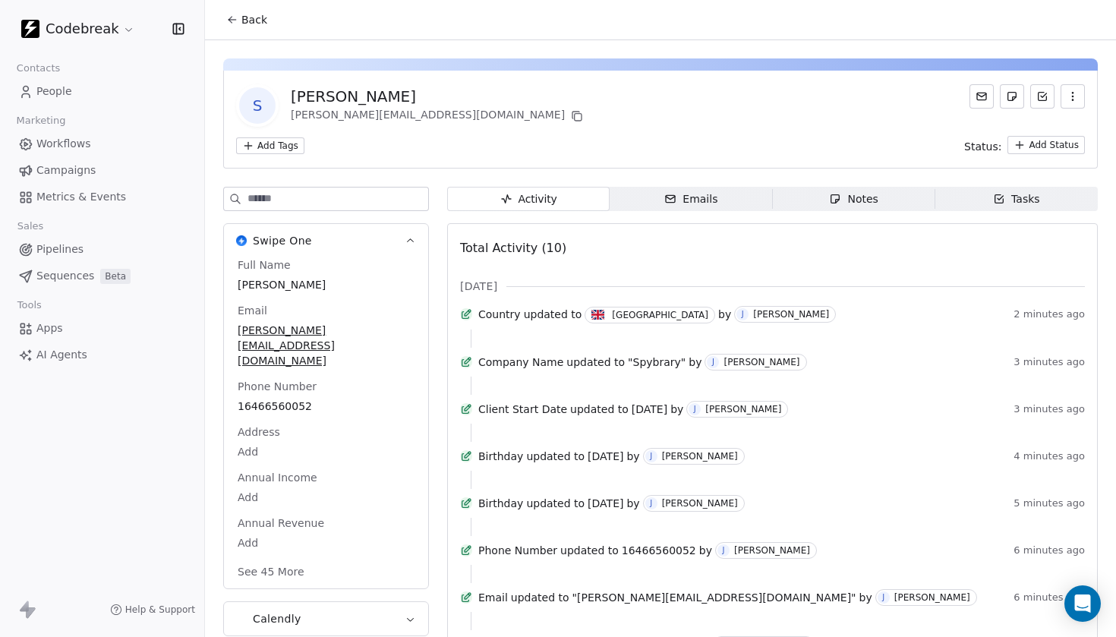
click at [254, 24] on span "Back" at bounding box center [254, 19] width 26 height 15
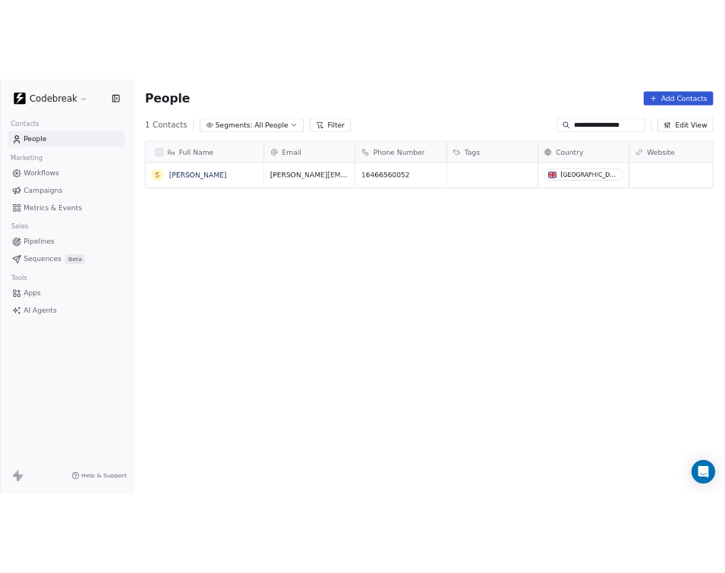
scroll to position [561, 911]
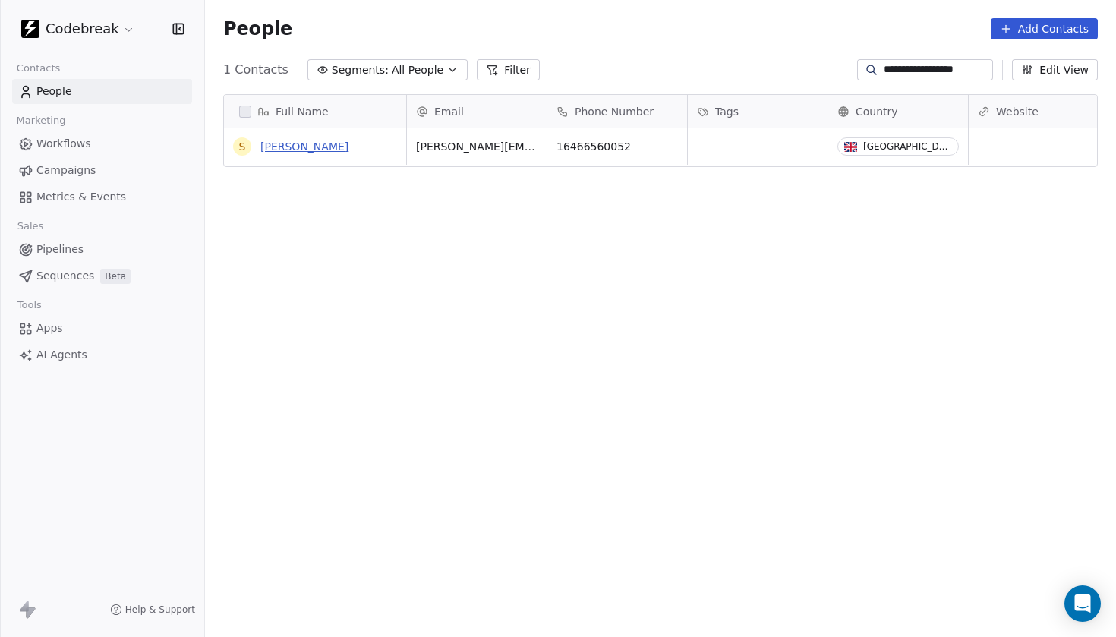
click at [303, 148] on link "[PERSON_NAME]" at bounding box center [304, 146] width 88 height 12
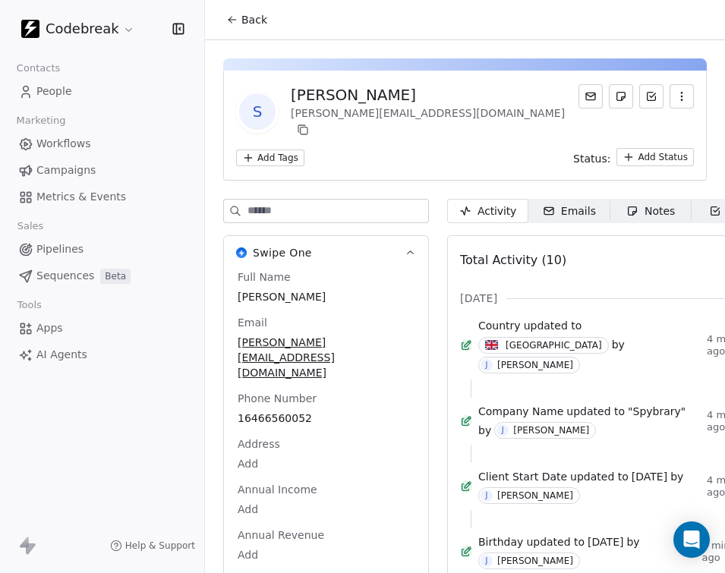
click at [286, 144] on html "Codebreak Contacts People Marketing Workflows Campaigns Metrics & Events Sales …" at bounding box center [362, 286] width 725 height 573
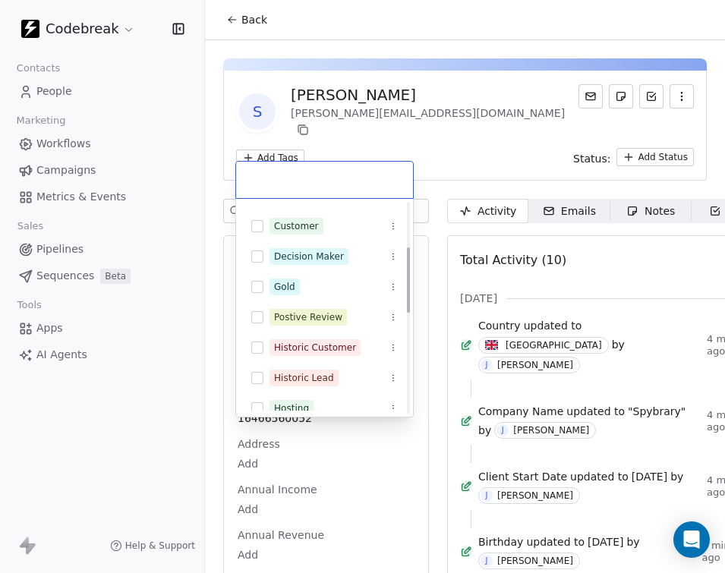
scroll to position [144, 0]
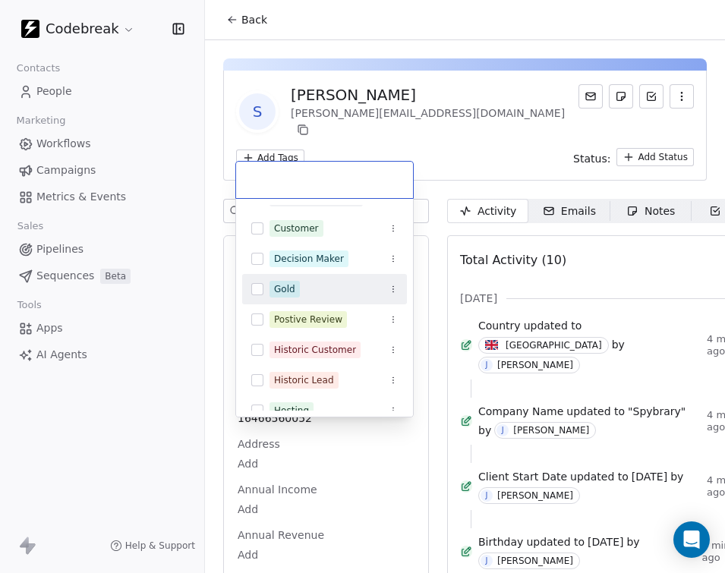
click at [258, 292] on button "Suggestions" at bounding box center [257, 289] width 12 height 12
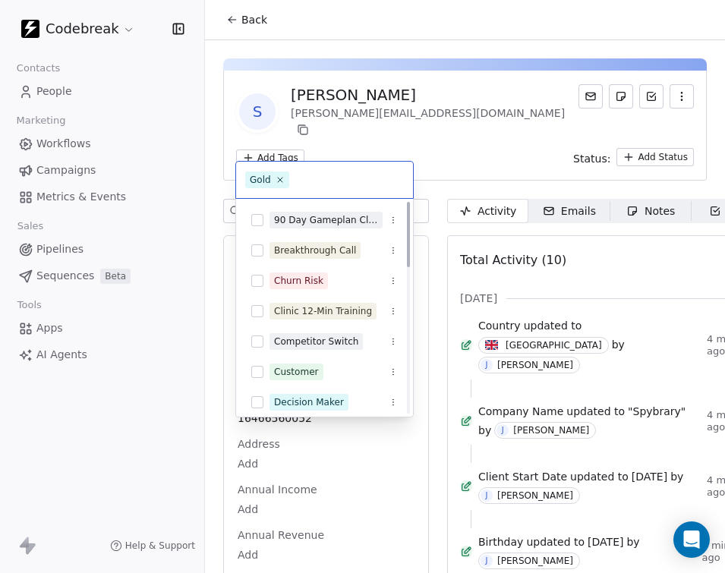
scroll to position [0, 0]
click at [495, 134] on html "Codebreak Contacts People Marketing Workflows Campaigns Metrics & Events Sales …" at bounding box center [362, 286] width 725 height 573
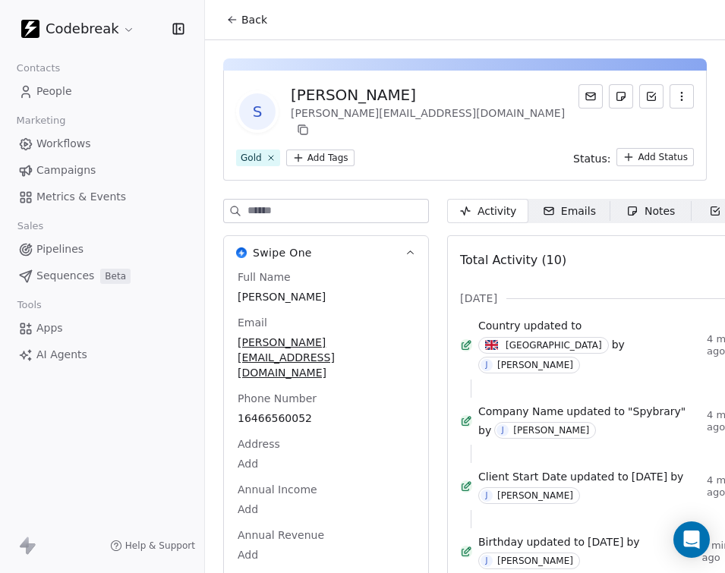
click at [336, 142] on html "Codebreak Contacts People Marketing Workflows Campaigns Metrics & Events Sales …" at bounding box center [362, 286] width 725 height 573
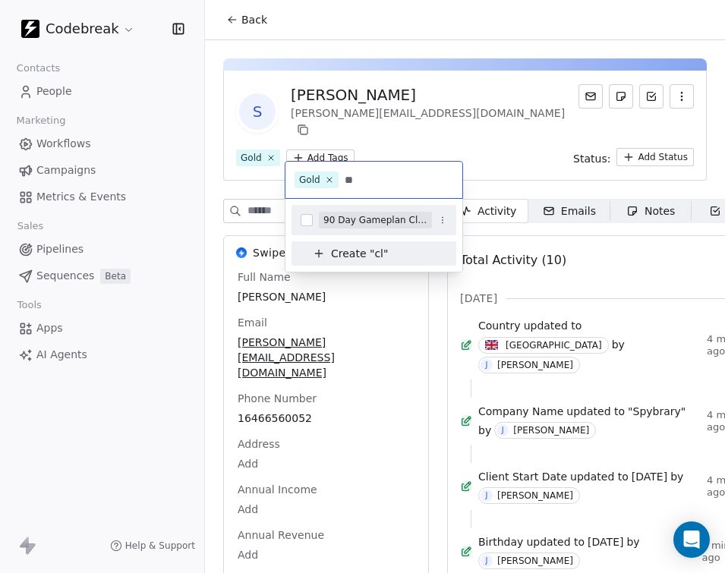
type input "*"
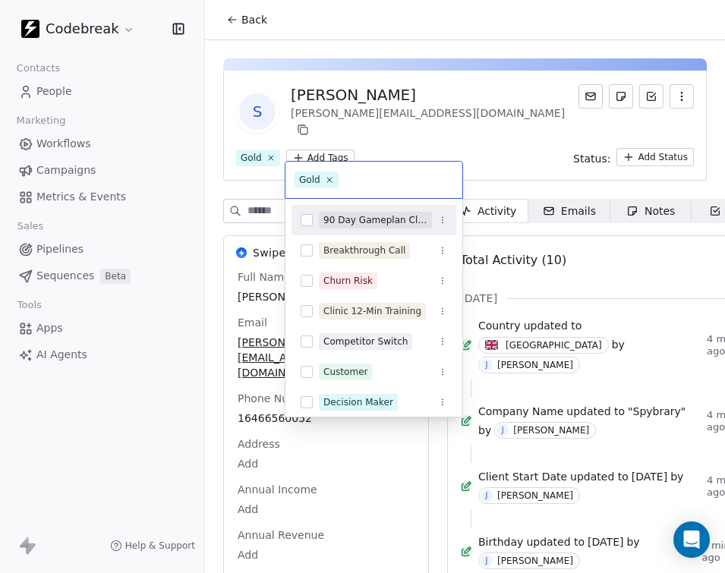
click at [506, 115] on html "Codebreak Contacts People Marketing Workflows Campaigns Metrics & Events Sales …" at bounding box center [362, 286] width 725 height 573
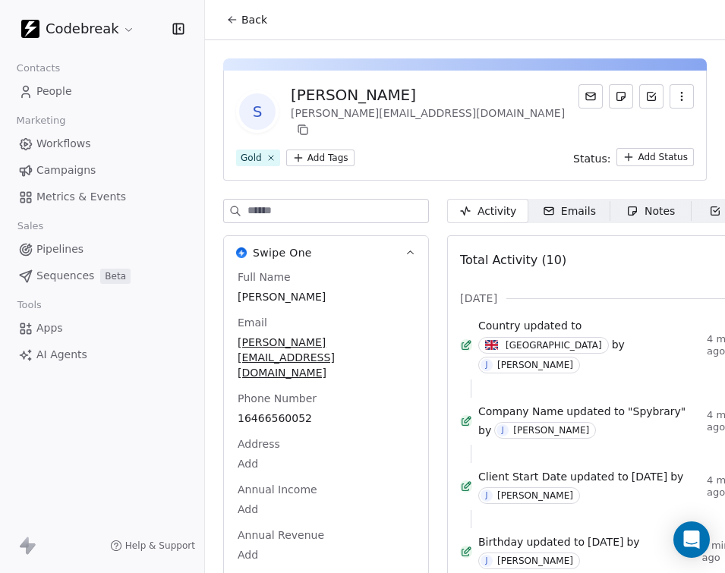
click at [651, 145] on html "Codebreak Contacts People Marketing Workflows Campaigns Metrics & Events Sales …" at bounding box center [362, 286] width 725 height 573
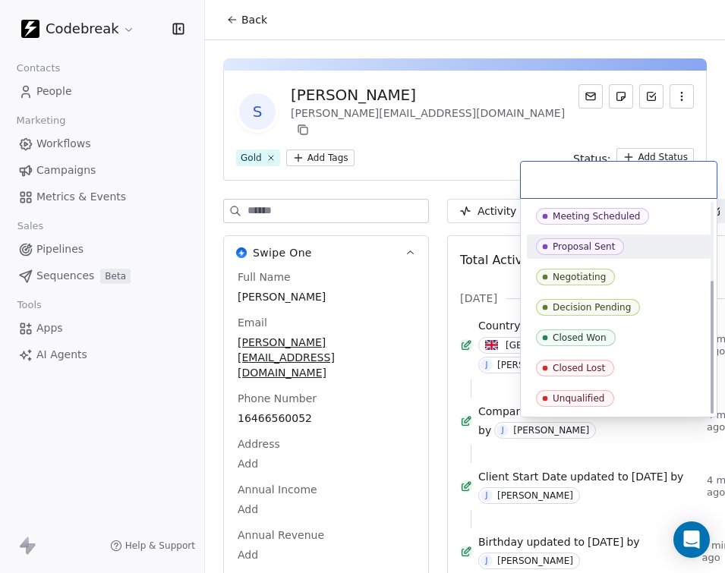
scroll to position [122, 0]
click at [522, 113] on html "Codebreak Contacts People Marketing Workflows Campaigns Metrics & Events Sales …" at bounding box center [362, 286] width 725 height 573
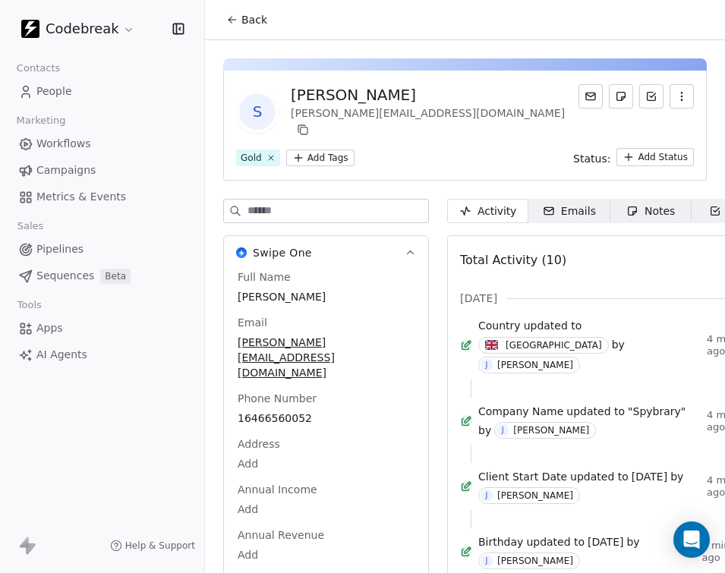
click at [525, 126] on div "S [PERSON_NAME] [PERSON_NAME][EMAIL_ADDRESS][DOMAIN_NAME]" at bounding box center [465, 111] width 458 height 55
click at [140, 4] on div "Codebreak" at bounding box center [102, 29] width 204 height 58
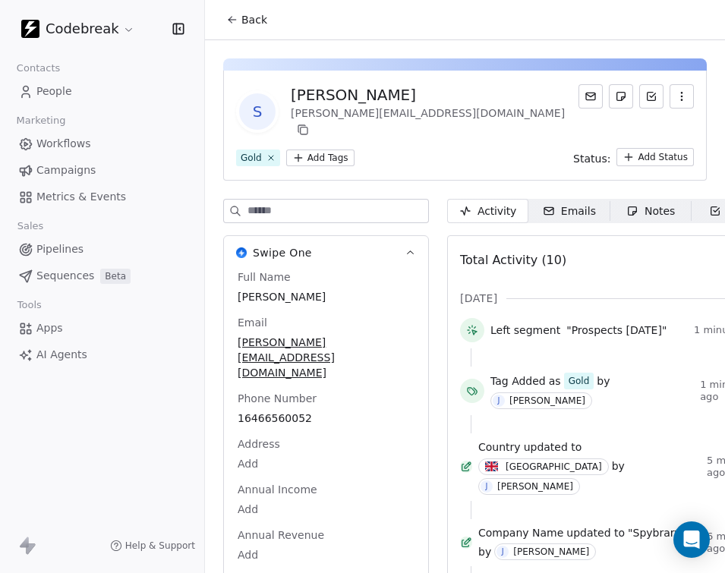
click at [254, 23] on span "Back" at bounding box center [254, 19] width 26 height 15
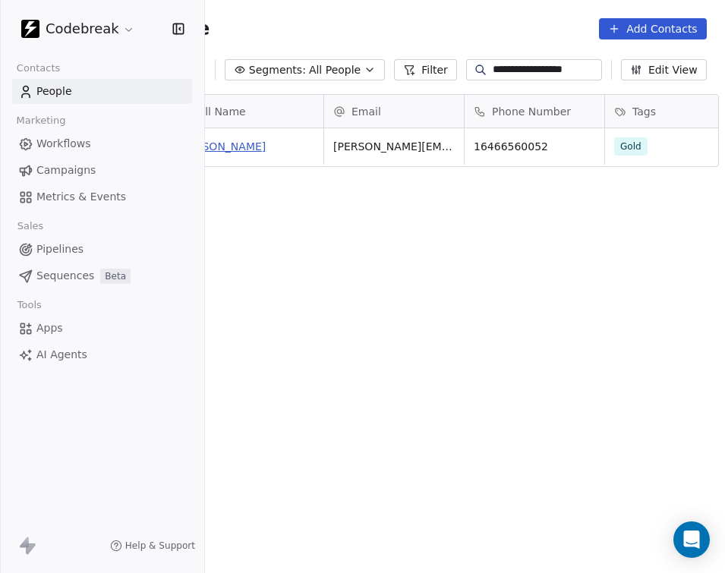
click at [232, 149] on link "[PERSON_NAME]" at bounding box center [222, 146] width 88 height 12
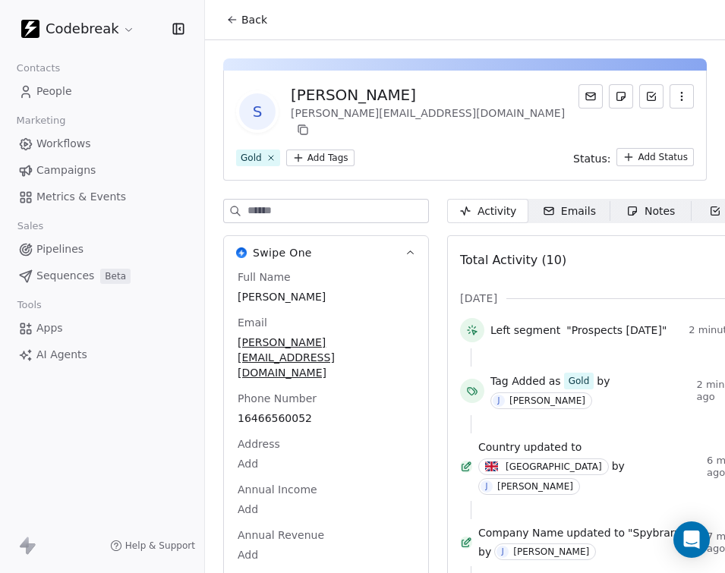
click at [72, 88] on link "People" at bounding box center [102, 91] width 180 height 25
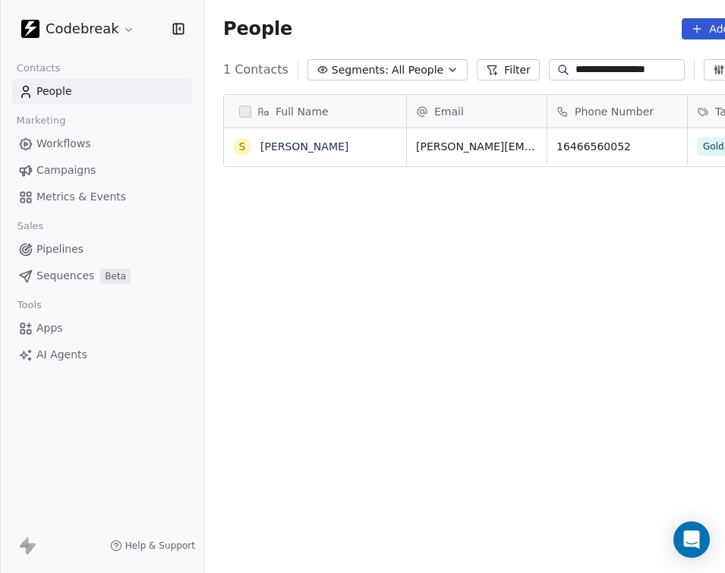
scroll to position [505, 615]
click at [73, 147] on span "Workflows" at bounding box center [63, 144] width 55 height 16
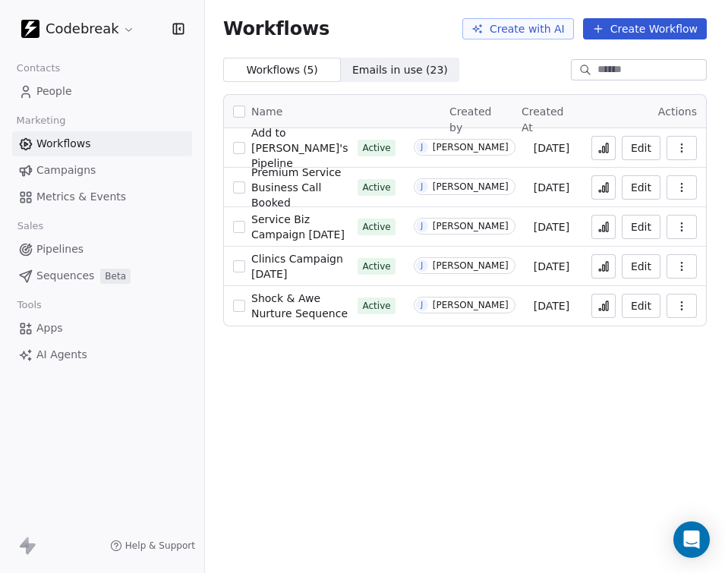
click at [408, 63] on span "Emails in use ( 23 )" at bounding box center [400, 70] width 96 height 16
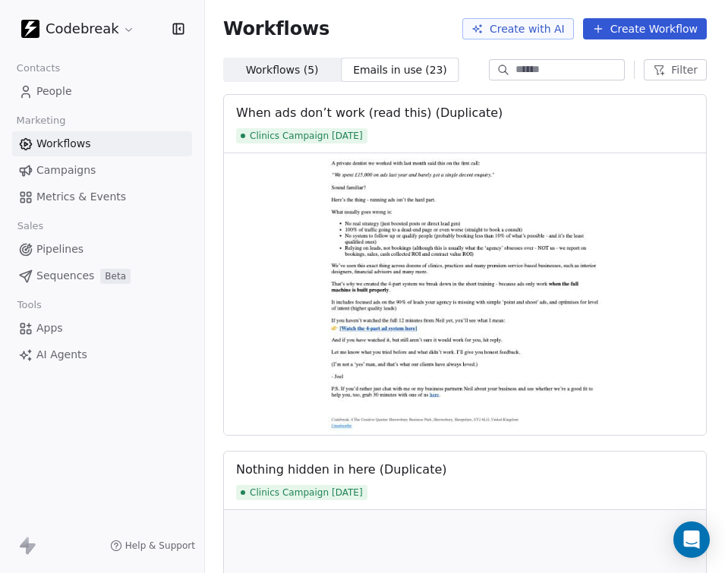
click at [67, 162] on span "Campaigns" at bounding box center [65, 170] width 59 height 16
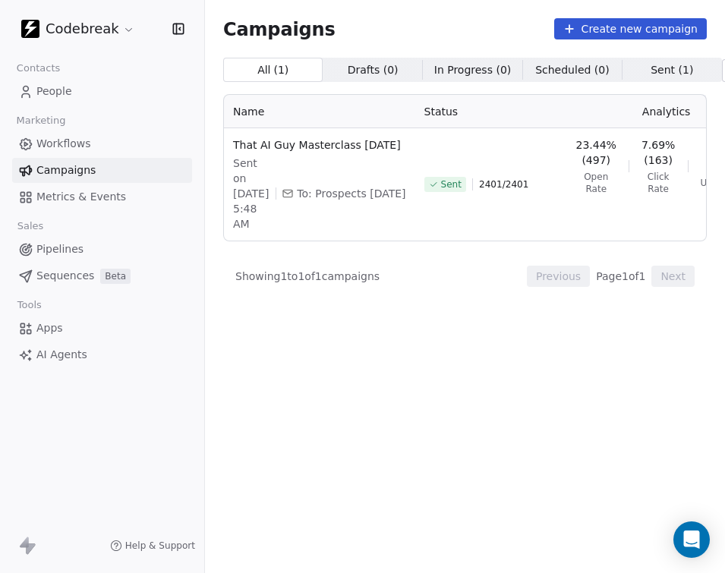
click at [88, 91] on link "People" at bounding box center [102, 91] width 180 height 25
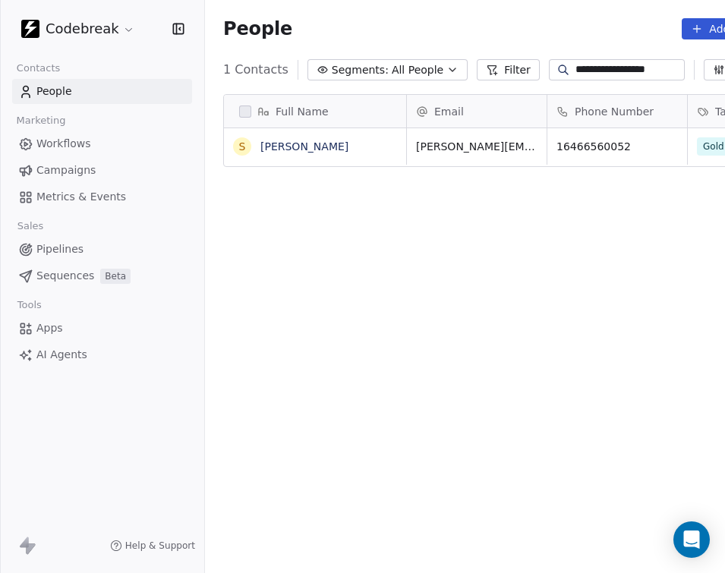
click at [450, 344] on div "Full Name S [PERSON_NAME] Email Phone Number Tags Country Website Job Title [PE…" at bounding box center [506, 334] width 603 height 504
click at [80, 163] on span "Campaigns" at bounding box center [65, 170] width 59 height 16
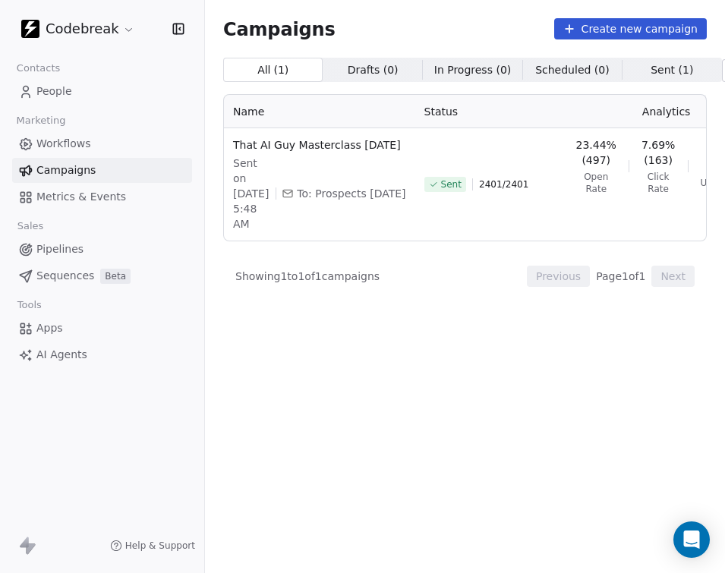
click at [66, 241] on span "Pipelines" at bounding box center [59, 249] width 47 height 16
